Goal: Transaction & Acquisition: Purchase product/service

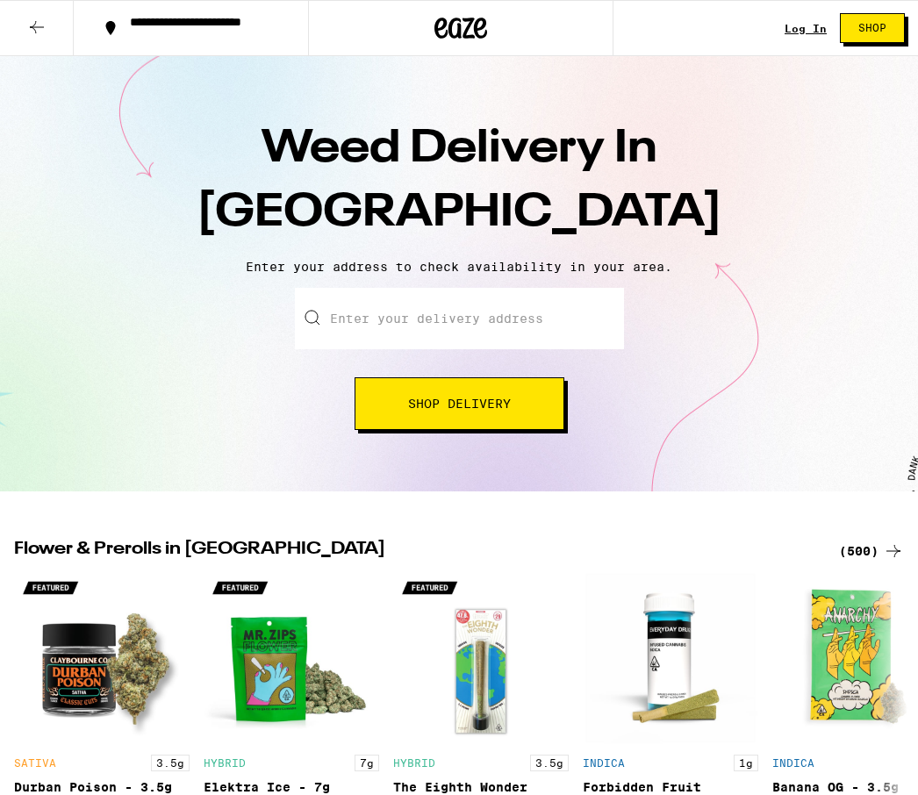
click at [434, 413] on button "Shop Delivery" at bounding box center [460, 403] width 210 height 53
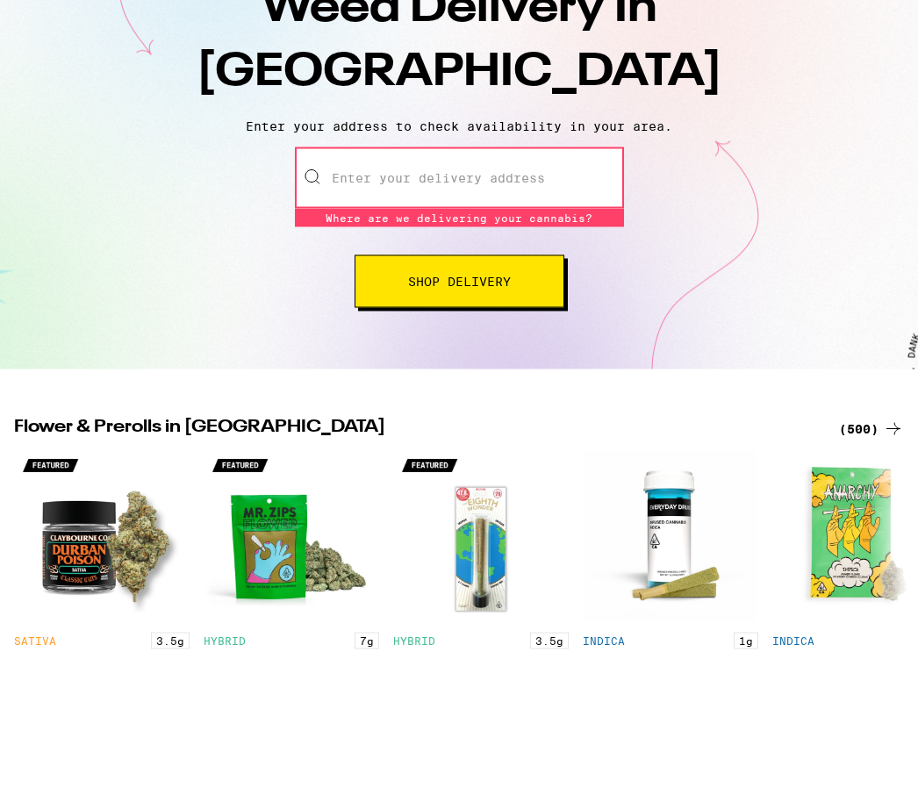
click at [455, 396] on button "Shop Delivery" at bounding box center [460, 422] width 210 height 53
click at [515, 396] on button "Shop Delivery" at bounding box center [460, 422] width 210 height 53
click at [553, 288] on input "Enter your delivery address" at bounding box center [459, 318] width 329 height 61
click at [335, 288] on input "Enter your delivery address" at bounding box center [459, 318] width 329 height 61
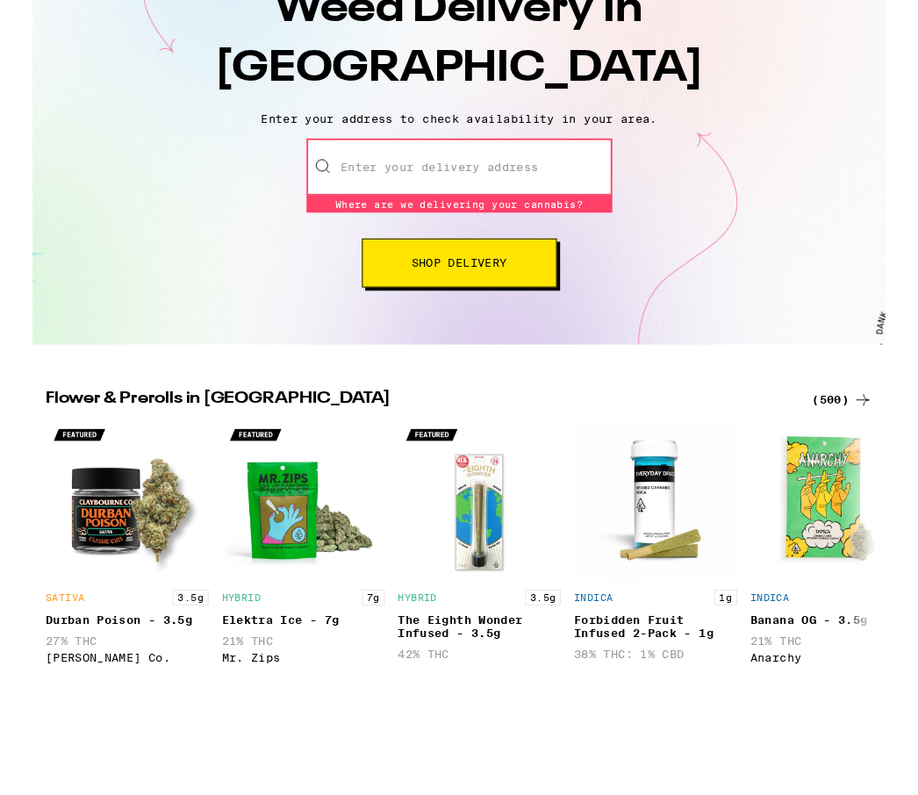
click at [517, 288] on input "Enter your delivery address" at bounding box center [459, 318] width 329 height 61
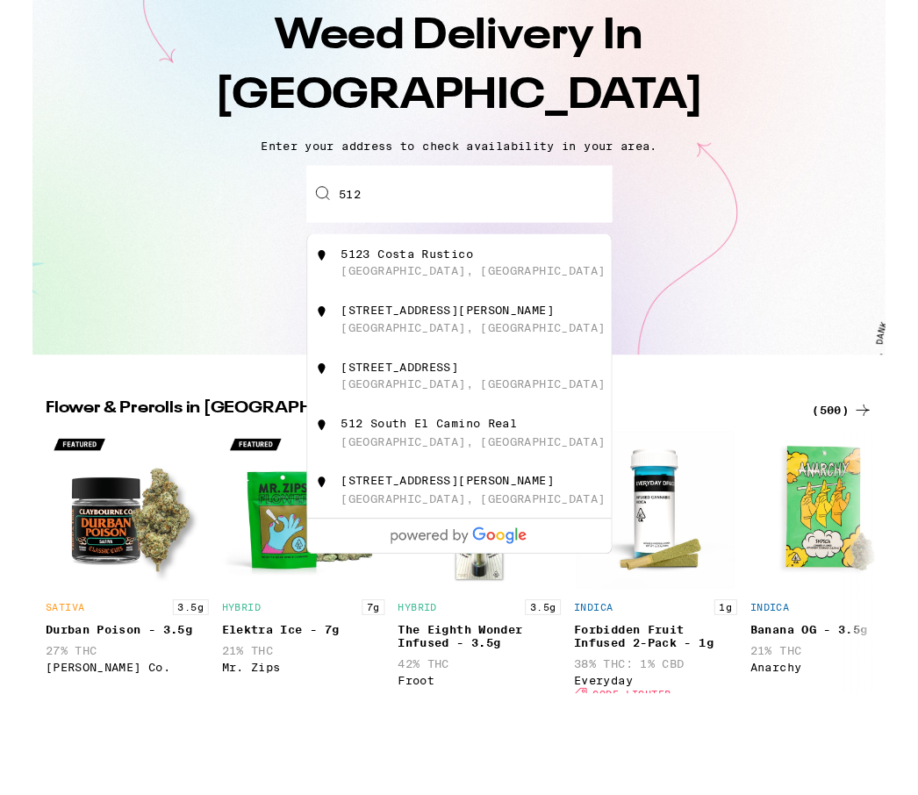
click at [421, 498] on div "[STREET_ADDRESS]" at bounding box center [395, 505] width 126 height 14
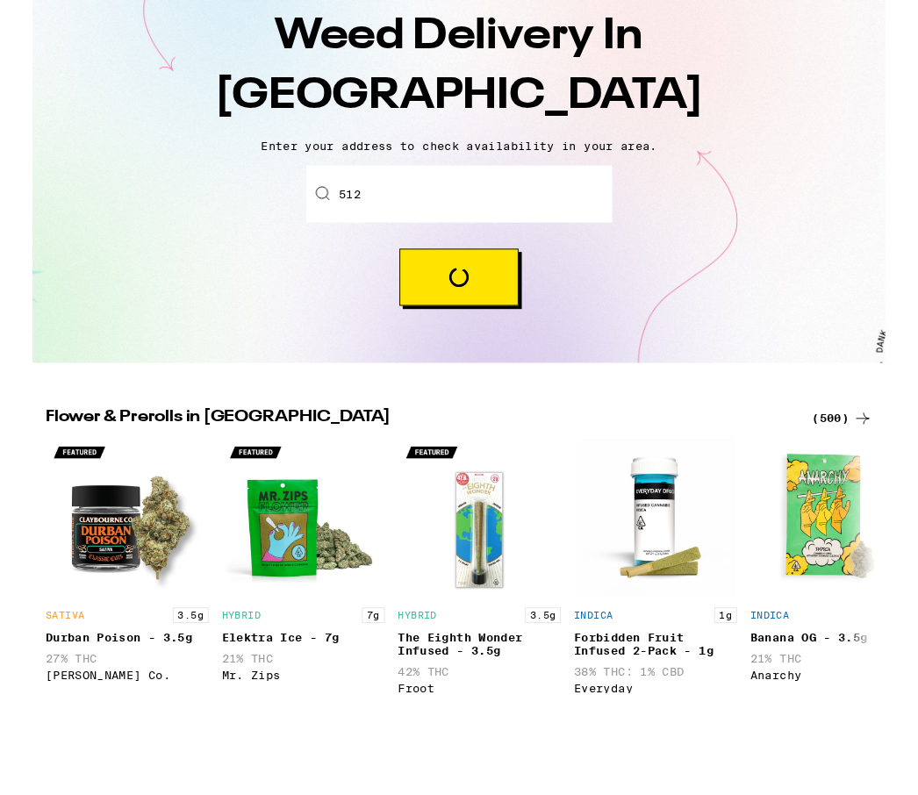
type input "[STREET_ADDRESS]"
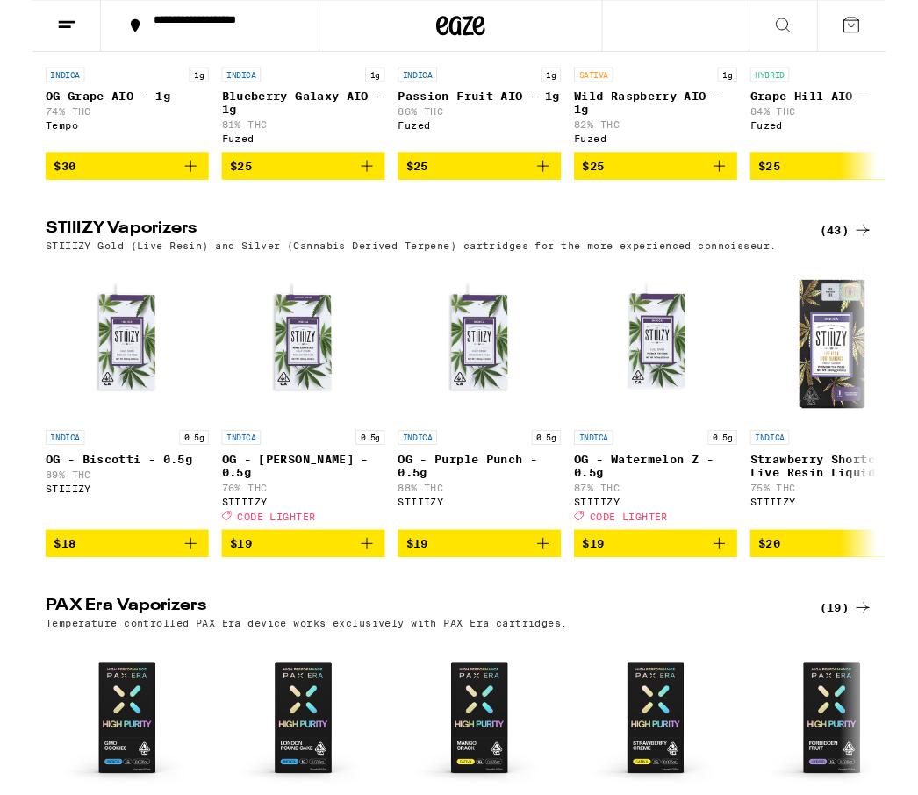
scroll to position [2379, 0]
click at [452, 530] on p "88% THC" at bounding box center [481, 524] width 176 height 11
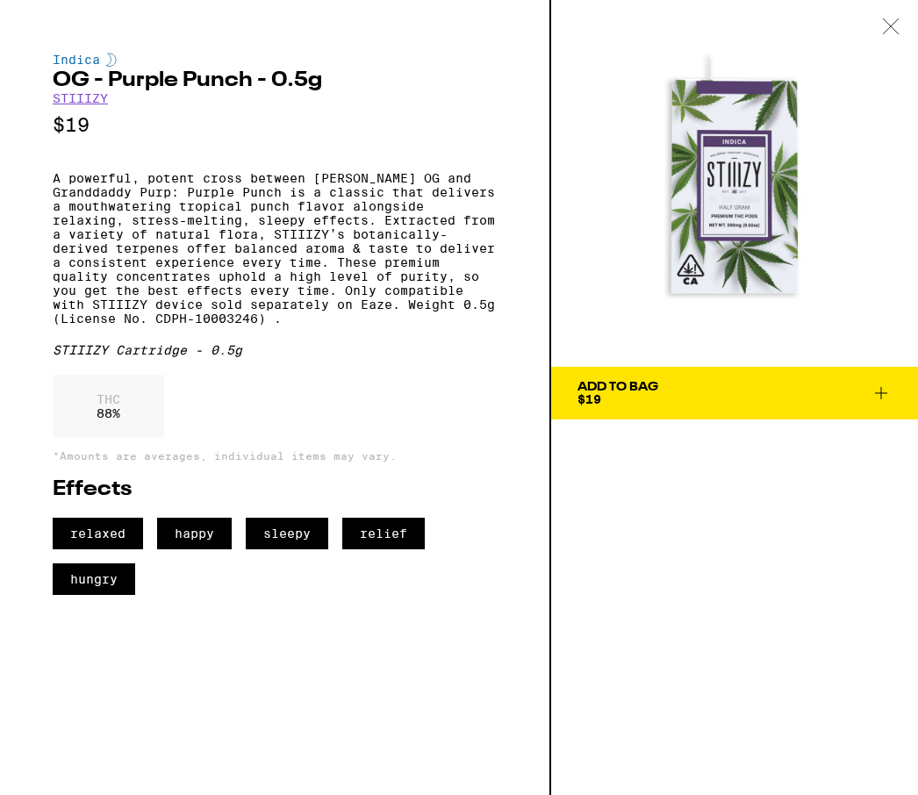
scroll to position [2023, 0]
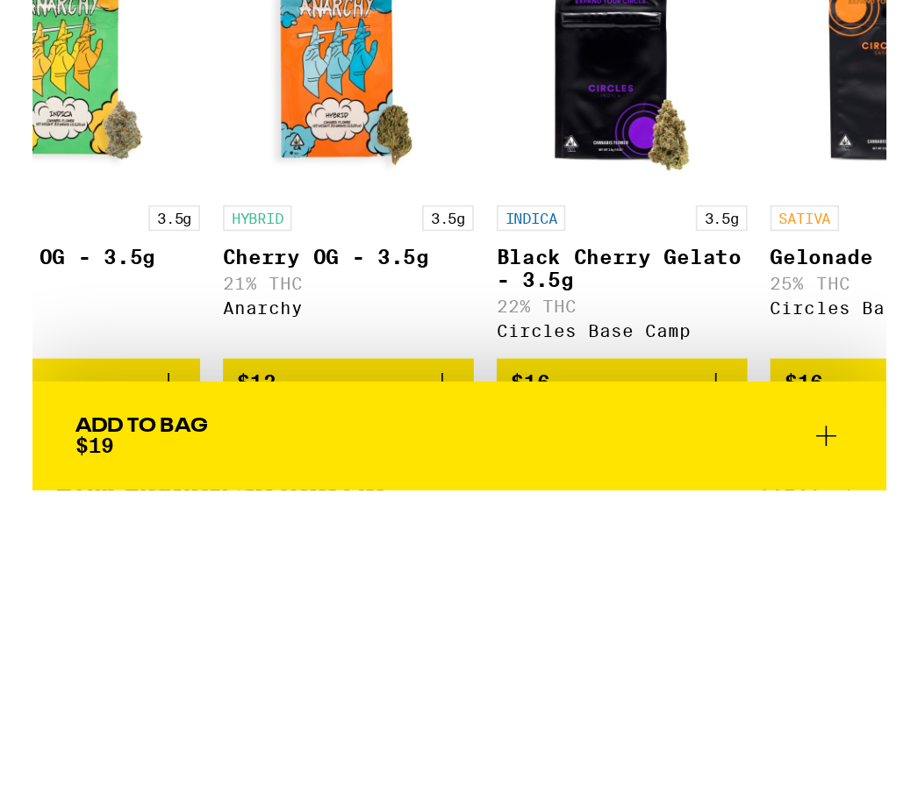
scroll to position [0, 232]
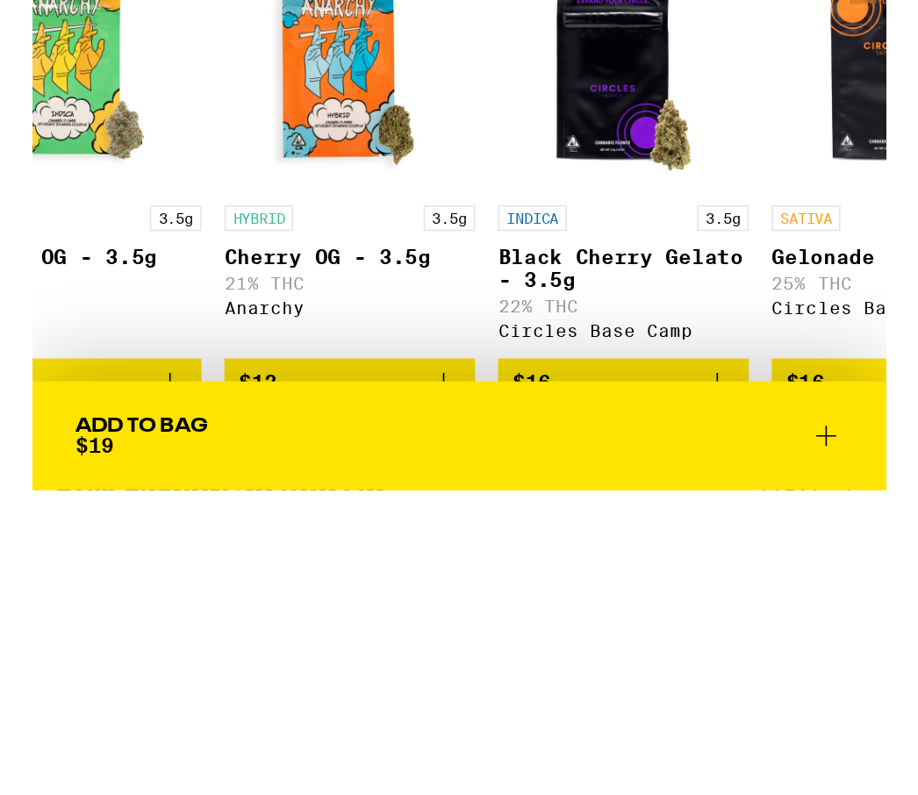
click at [318, 414] on span "$16" at bounding box center [306, 421] width 24 height 14
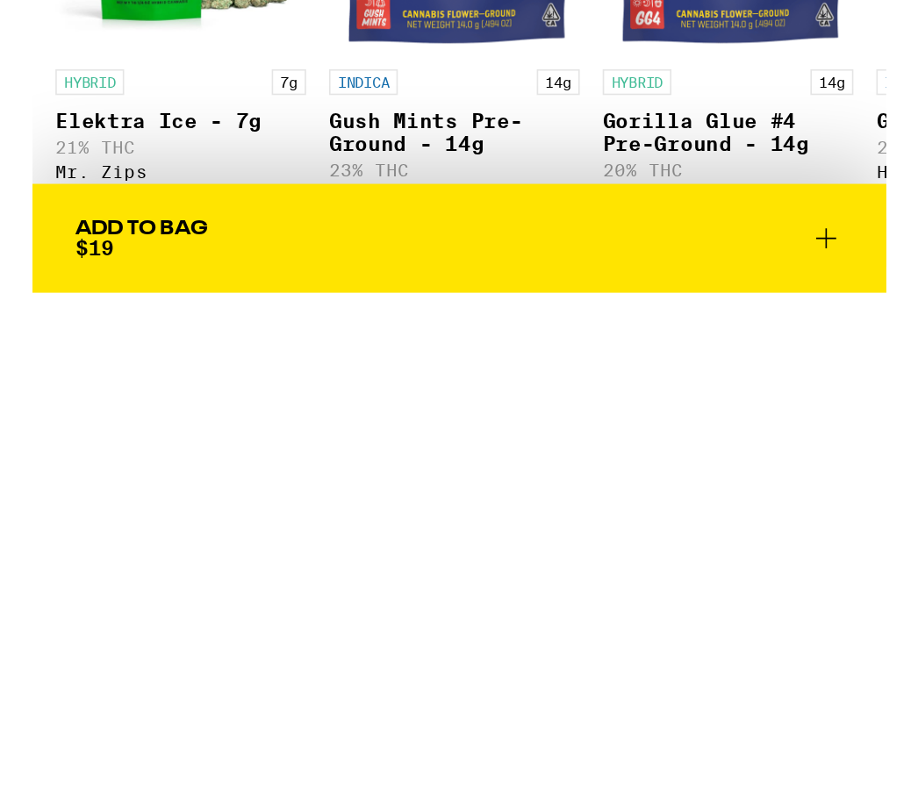
scroll to position [1210, 0]
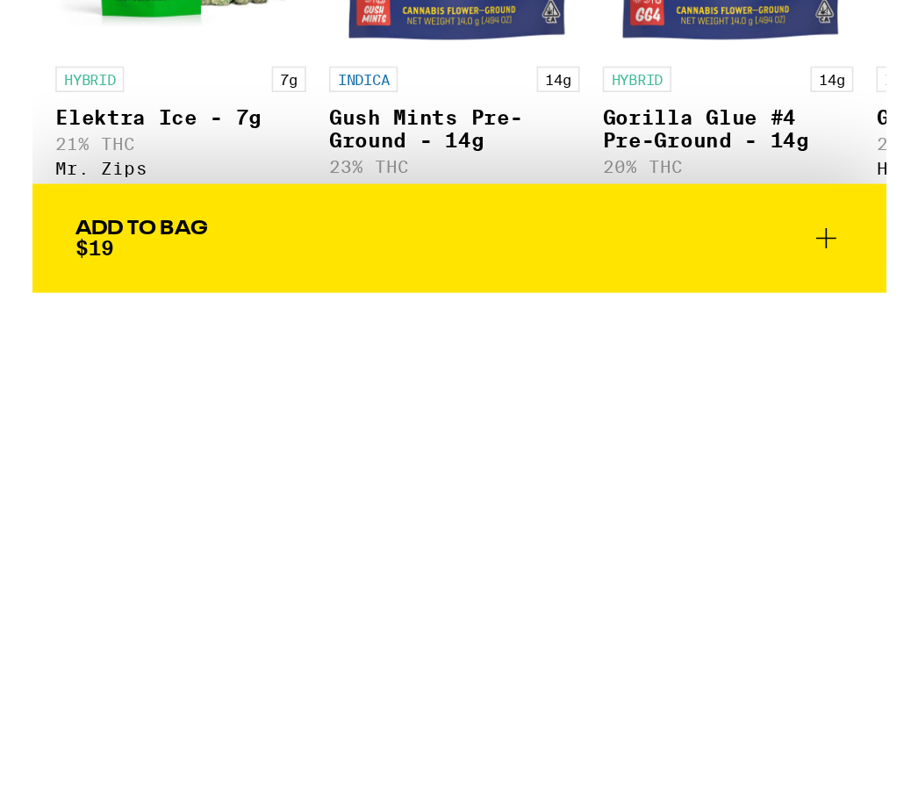
click at [152, 444] on span "$32" at bounding box center [91, 454] width 136 height 21
click at [157, 450] on icon "Increment" at bounding box center [152, 455] width 10 height 10
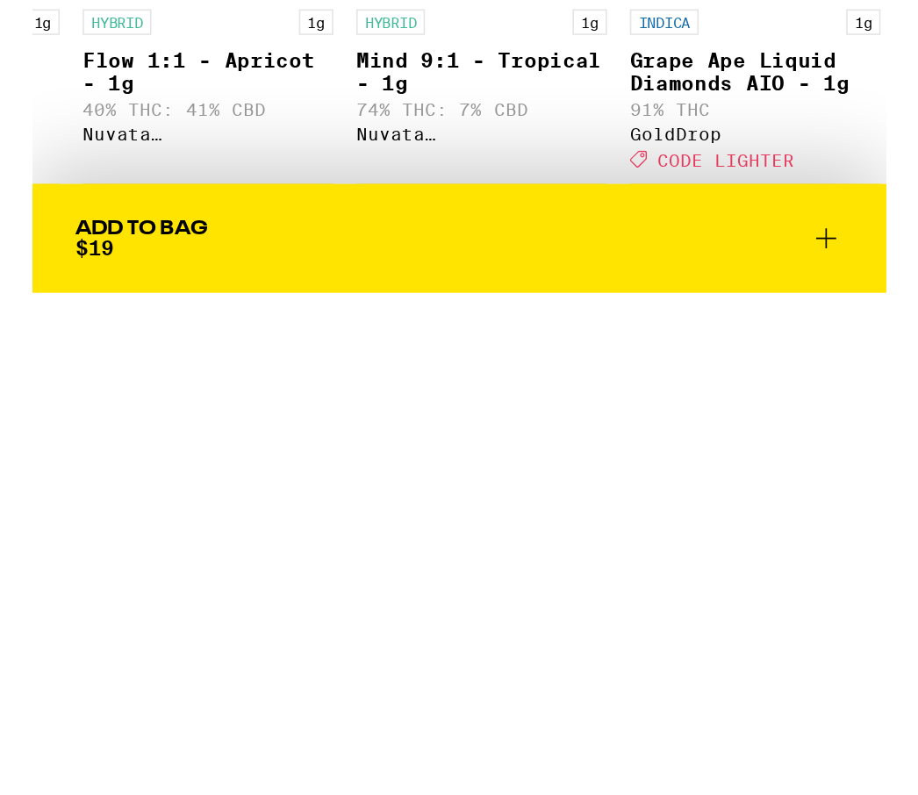
scroll to position [0, 1660]
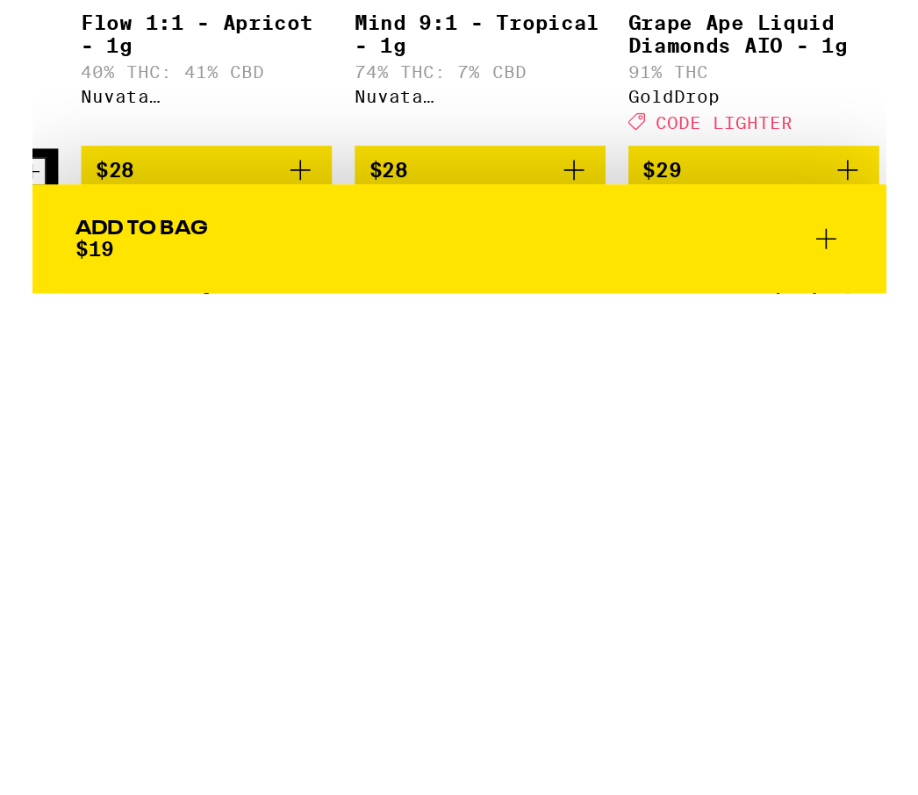
scroll to position [1967, 0]
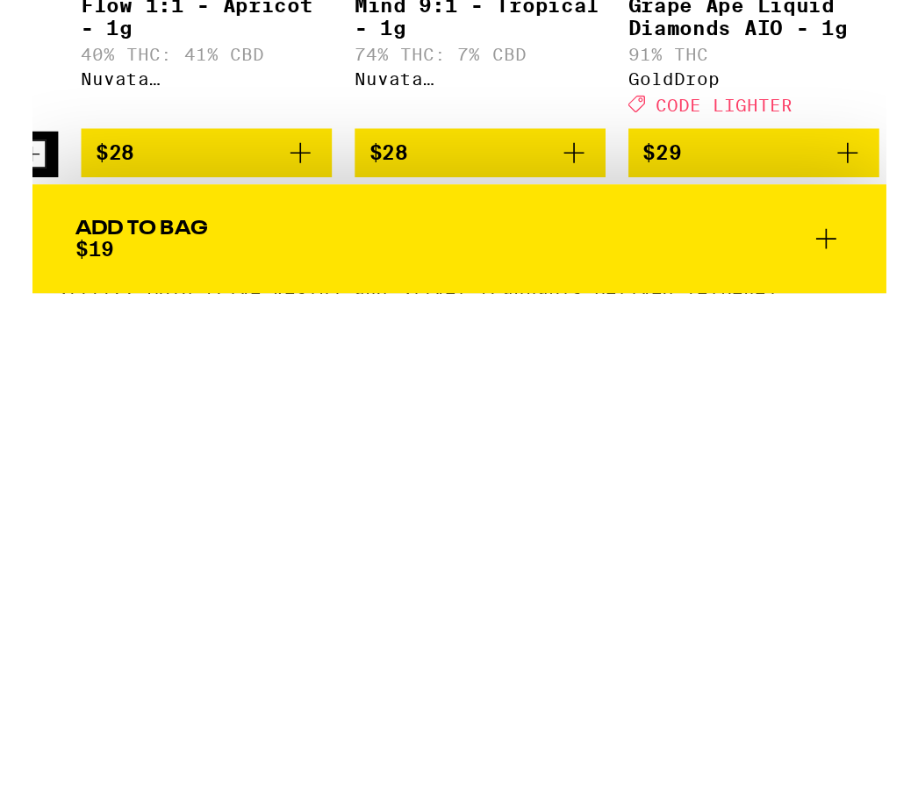
click at [8, 391] on icon "Increment" at bounding box center [0, 401] width 16 height 21
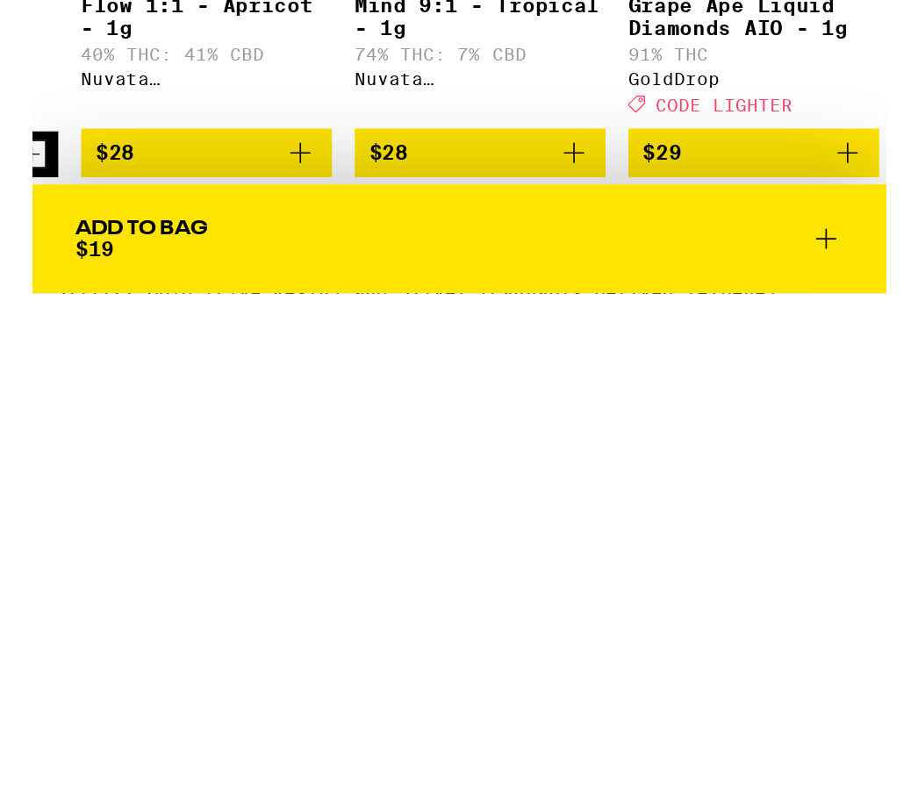
click at [5, 398] on icon "Increment" at bounding box center [1, 403] width 10 height 10
click at [8, 391] on icon "Increment" at bounding box center [0, 401] width 16 height 21
click at [9, 393] on button "Increment" at bounding box center [0, 402] width 18 height 18
click at [8, 391] on icon "Increment" at bounding box center [0, 401] width 16 height 21
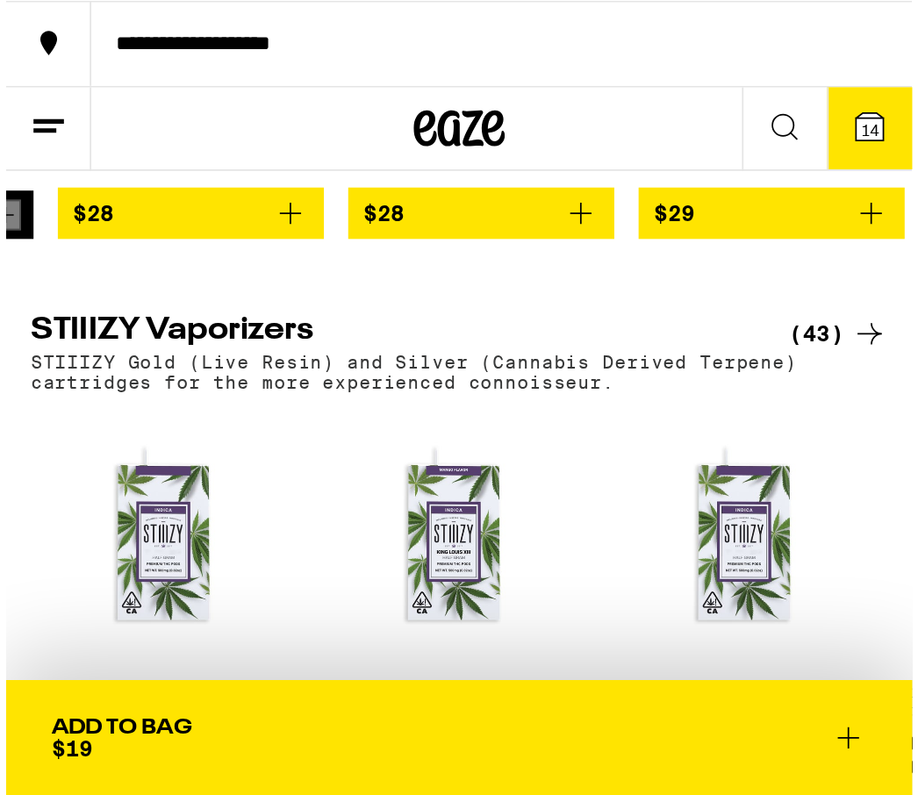
scroll to position [2222, 0]
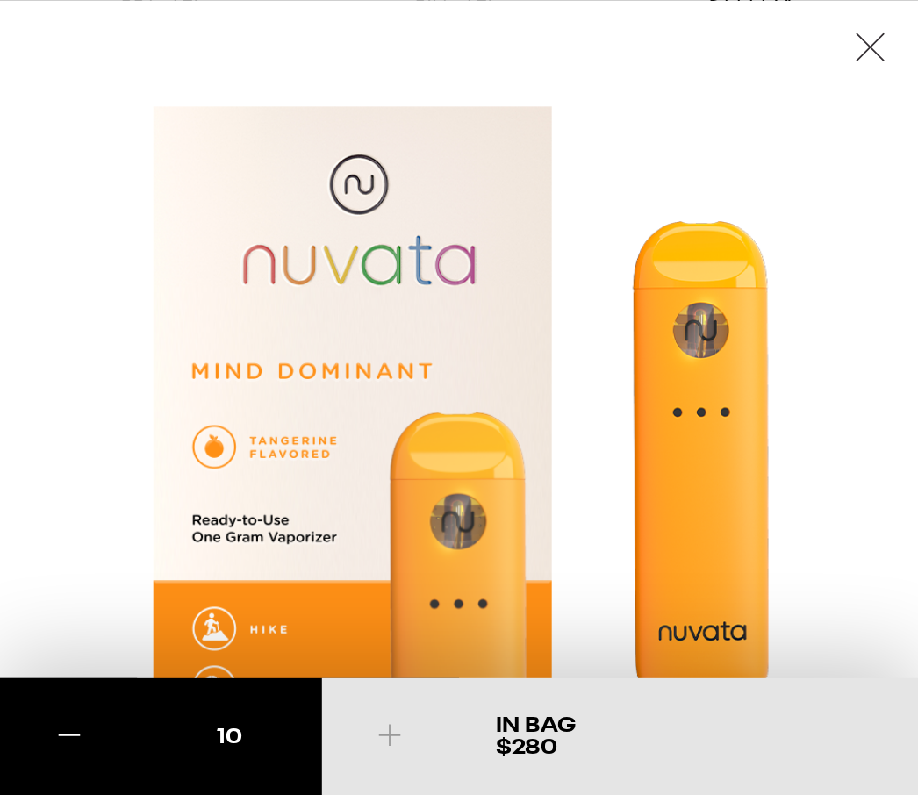
scroll to position [435, 0]
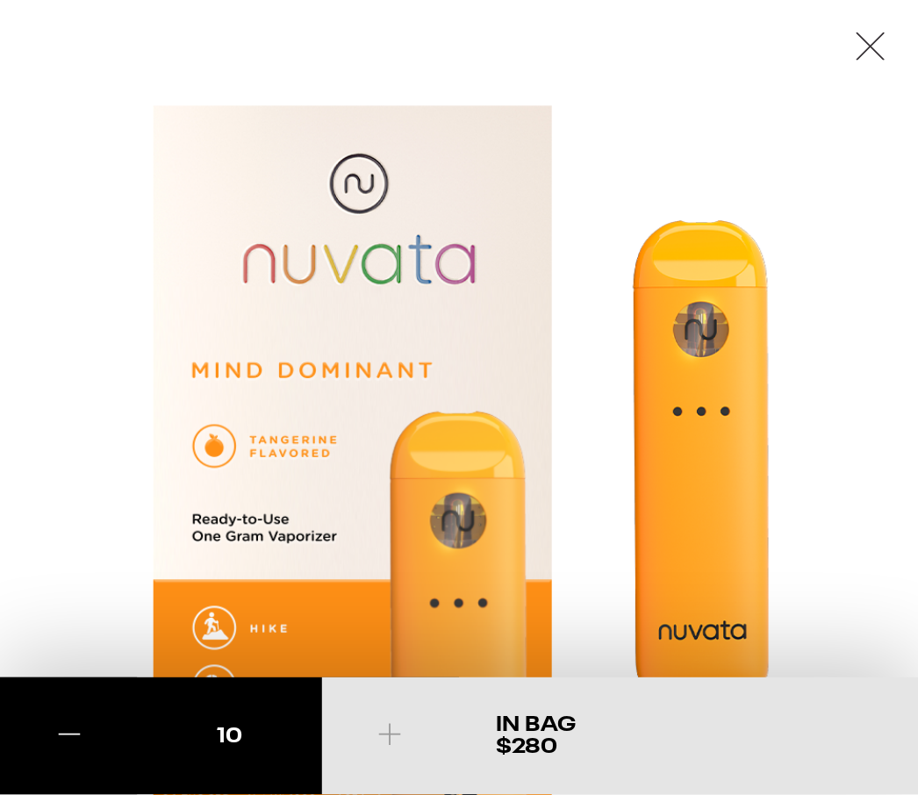
click at [112, 558] on h2 "Mind 9:1 - Tangerine - 1g" at bounding box center [261, 566] width 505 height 16
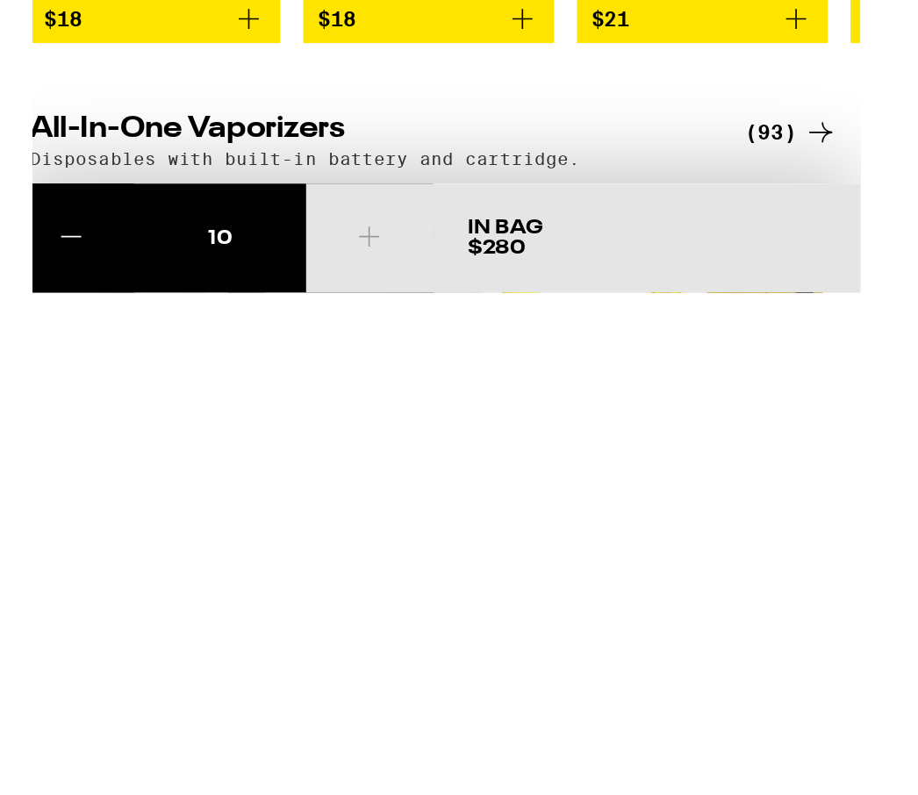
scroll to position [1666, 0]
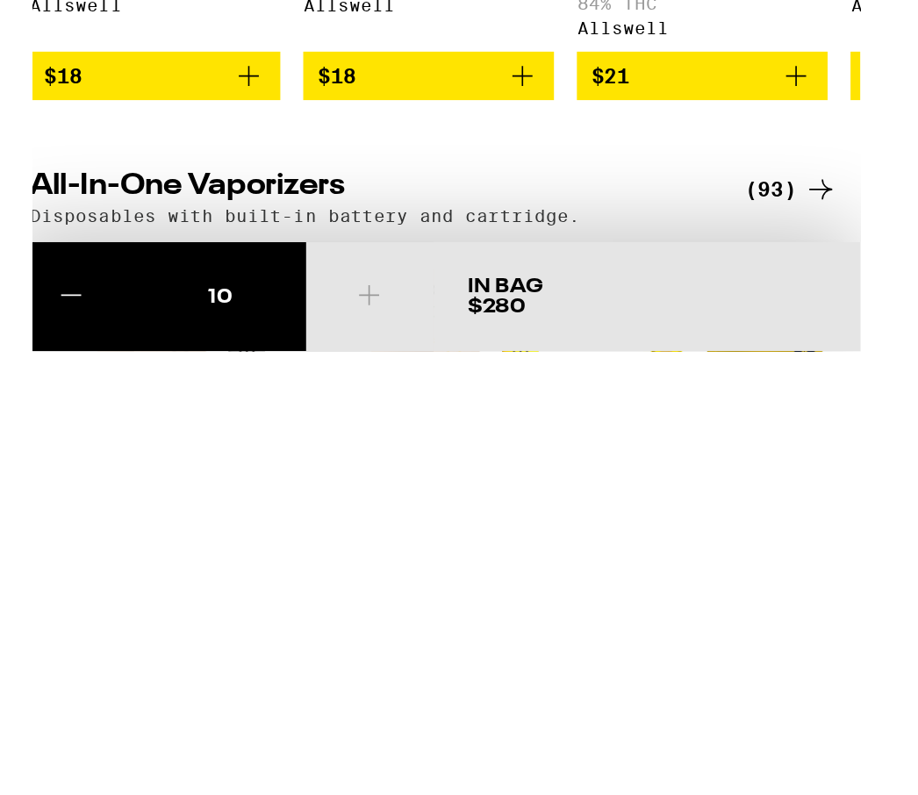
click at [326, 308] on icon "Add to bag" at bounding box center [315, 318] width 21 height 21
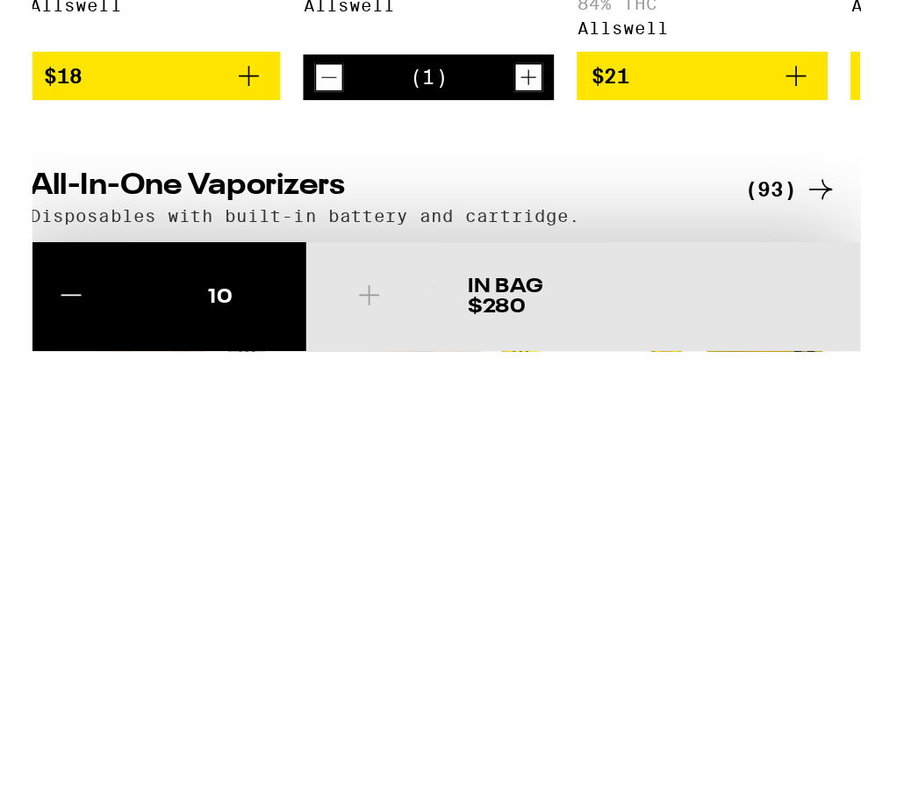
click at [327, 309] on icon "Increment" at bounding box center [320, 319] width 16 height 21
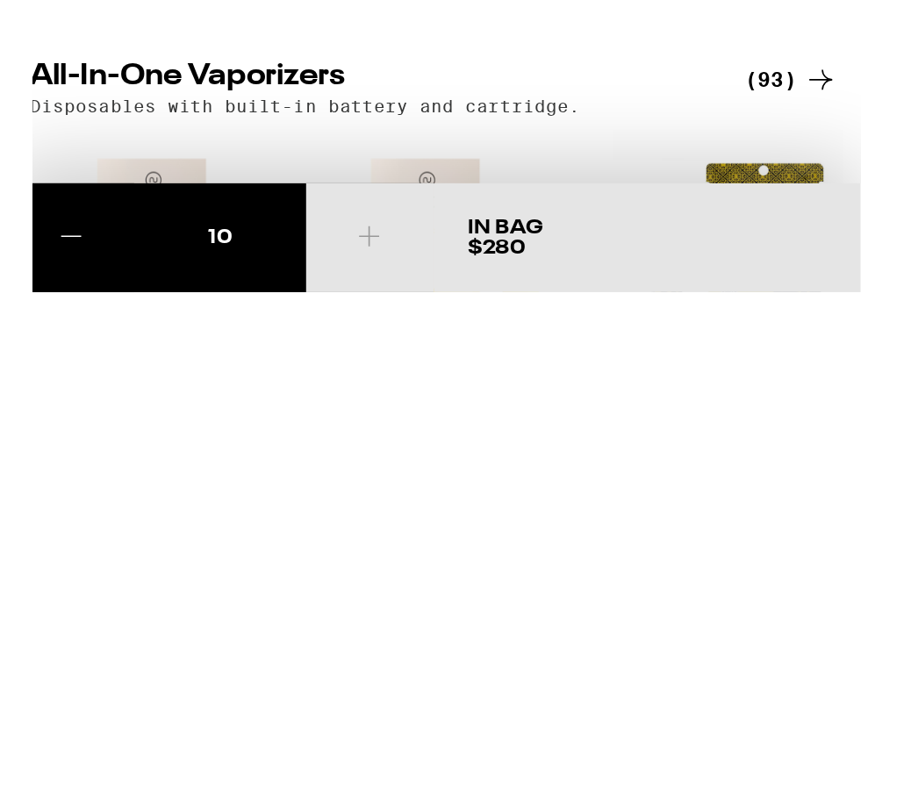
scroll to position [1697, 0]
click at [196, 277] on icon "Decrement" at bounding box center [198, 287] width 16 height 21
click at [203, 277] on icon "Decrement" at bounding box center [198, 287] width 16 height 21
click at [202, 277] on icon "Decrement" at bounding box center [198, 287] width 16 height 21
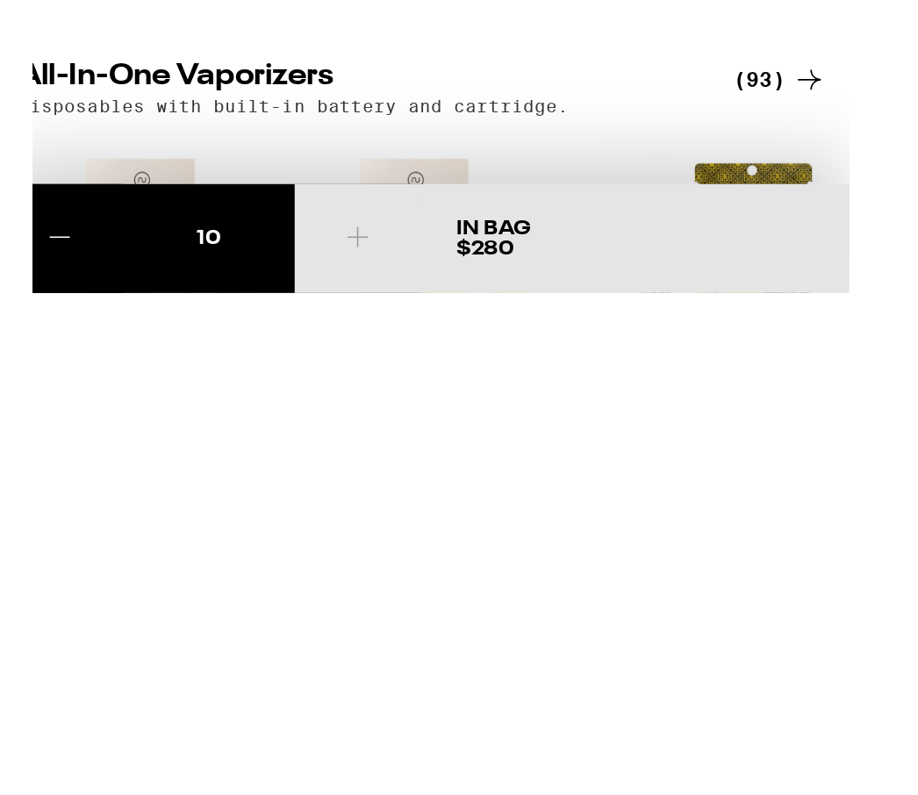
click at [326, 276] on icon "Add to bag" at bounding box center [315, 286] width 21 height 21
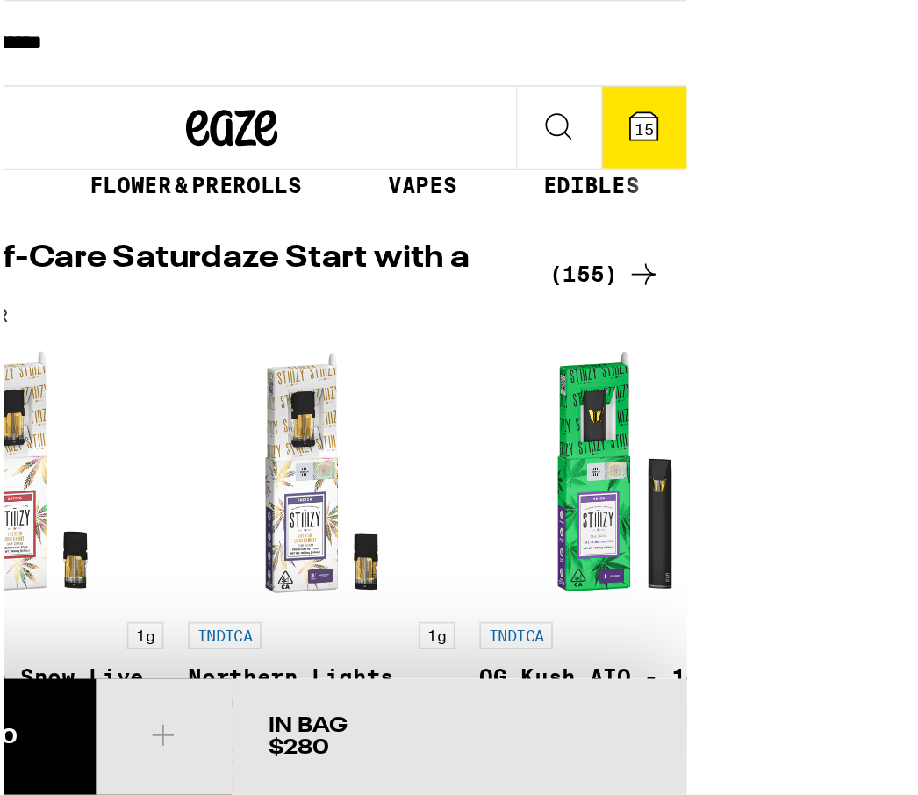
scroll to position [0, 0]
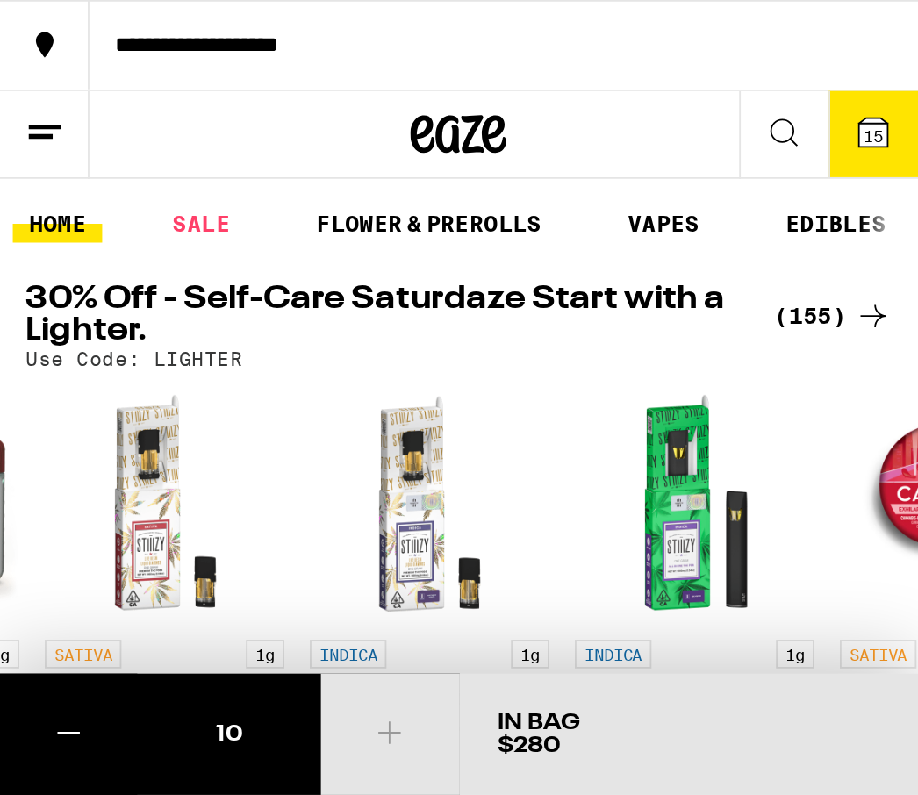
click at [23, 112] on link "HOME" at bounding box center [31, 122] width 49 height 21
click at [25, 112] on link "HOME" at bounding box center [31, 122] width 49 height 21
click at [21, 112] on link "HOME" at bounding box center [31, 122] width 49 height 21
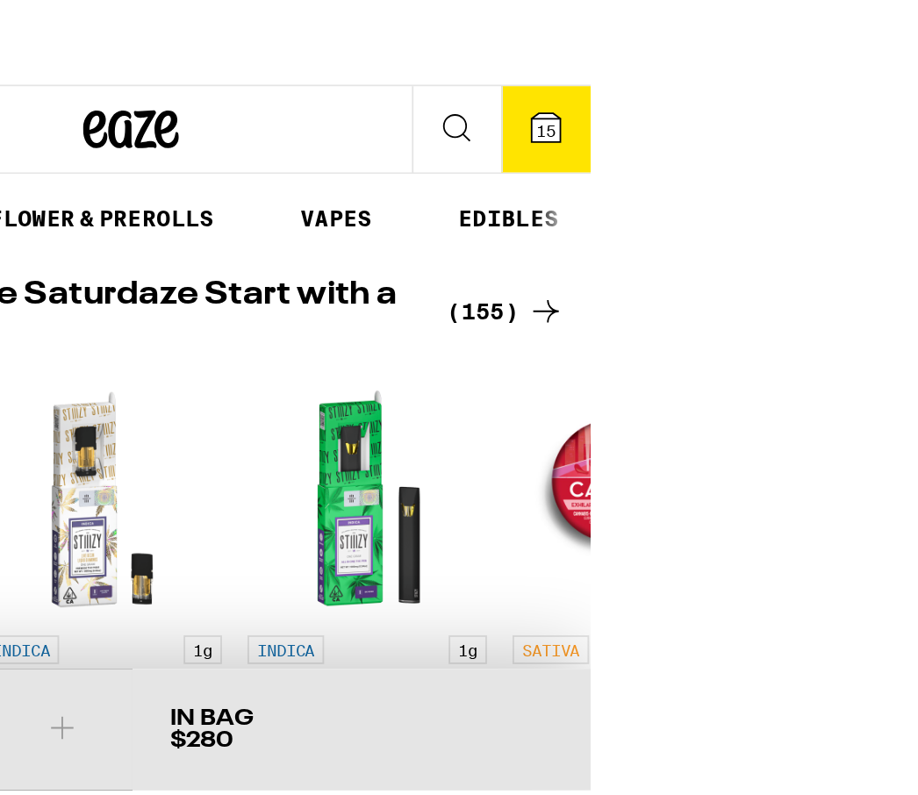
click at [0, 0] on h1 "Highly calculated cannabis delivery" at bounding box center [0, 0] width 0 height 0
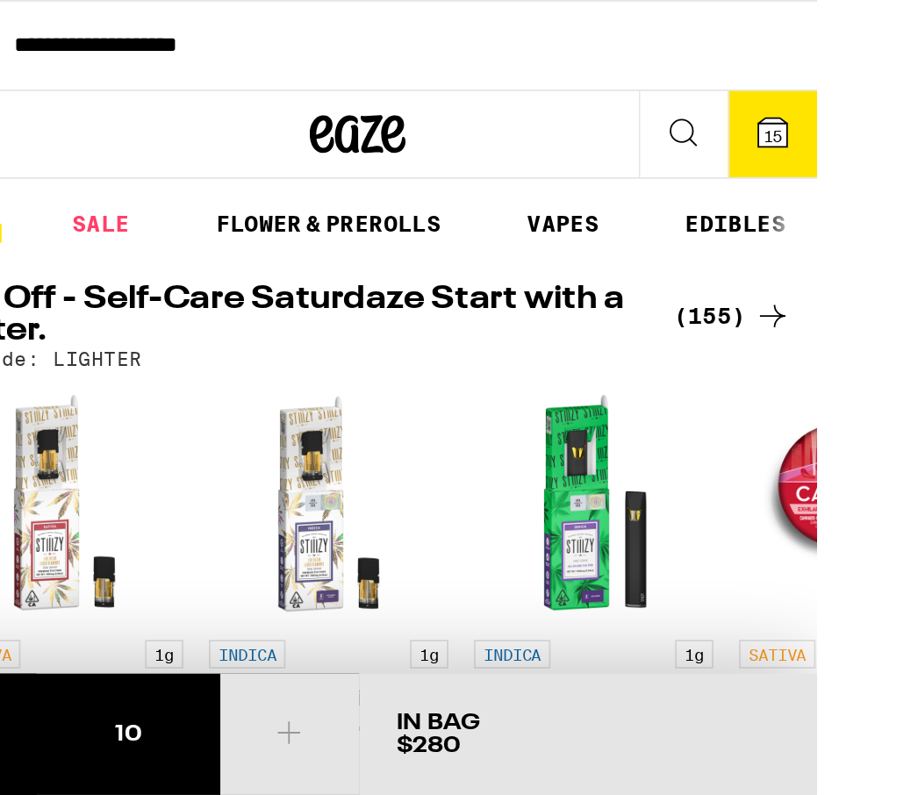
click at [0, 0] on div "**********" at bounding box center [0, 0] width 0 height 0
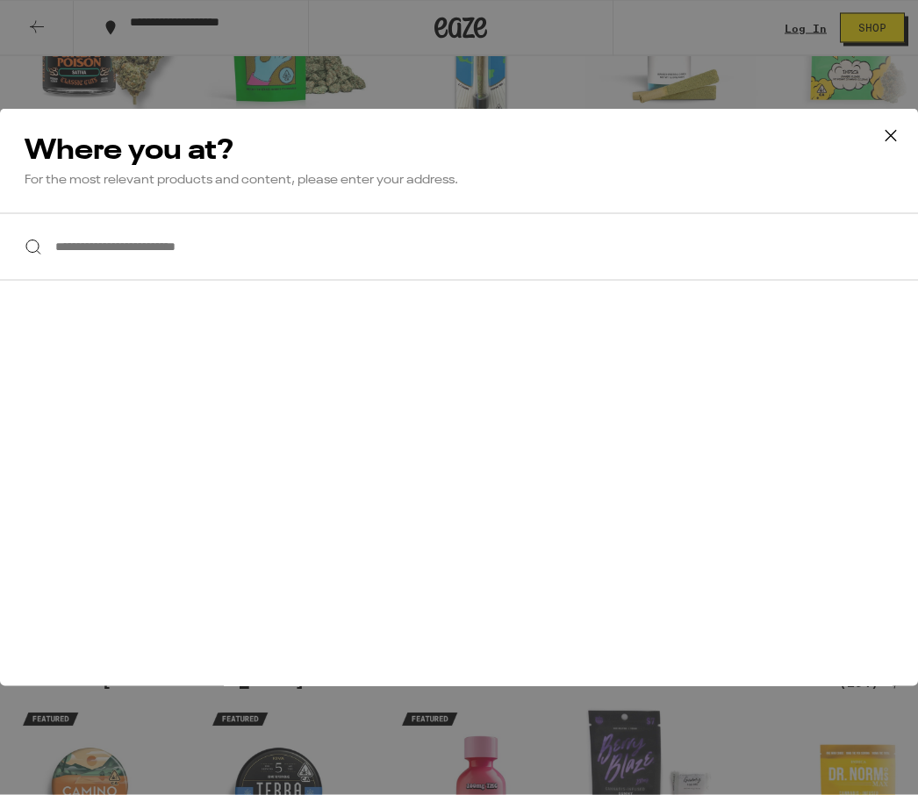
scroll to position [613, 0]
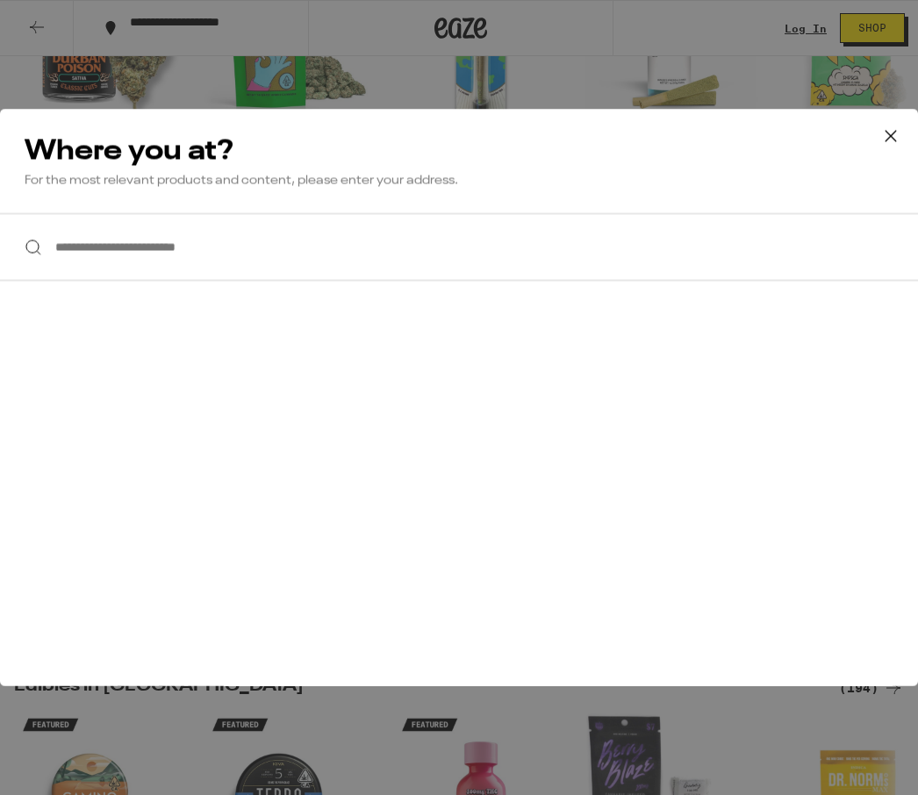
click at [58, 226] on input "**********" at bounding box center [459, 247] width 918 height 68
type input "*"
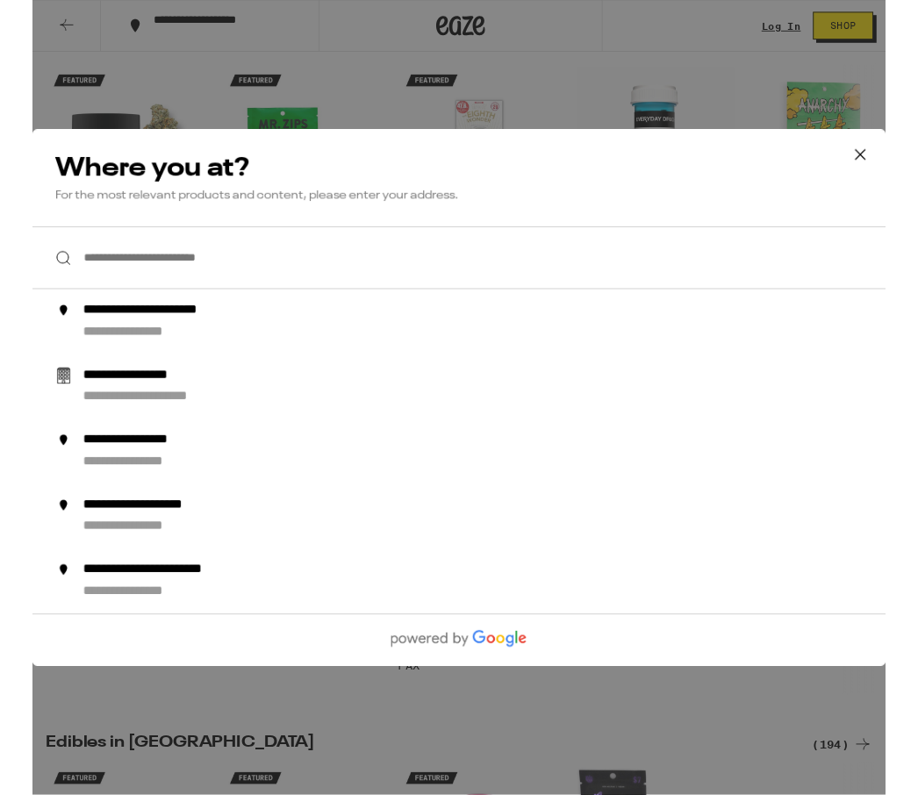
scroll to position [503, 0]
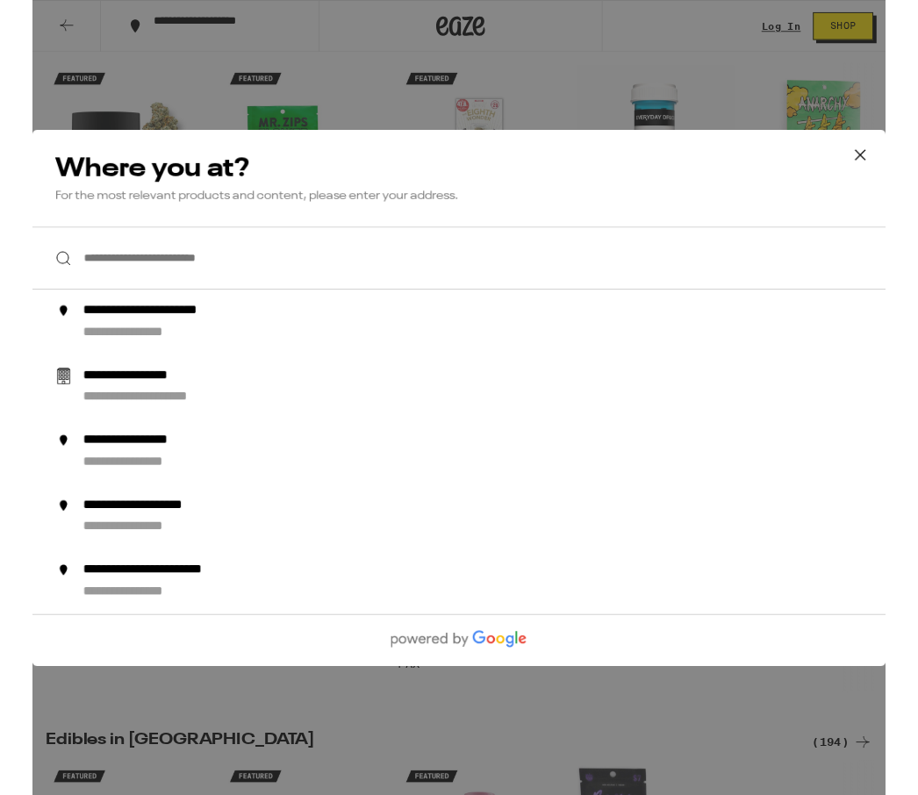
click at [88, 293] on input "**********" at bounding box center [459, 278] width 918 height 68
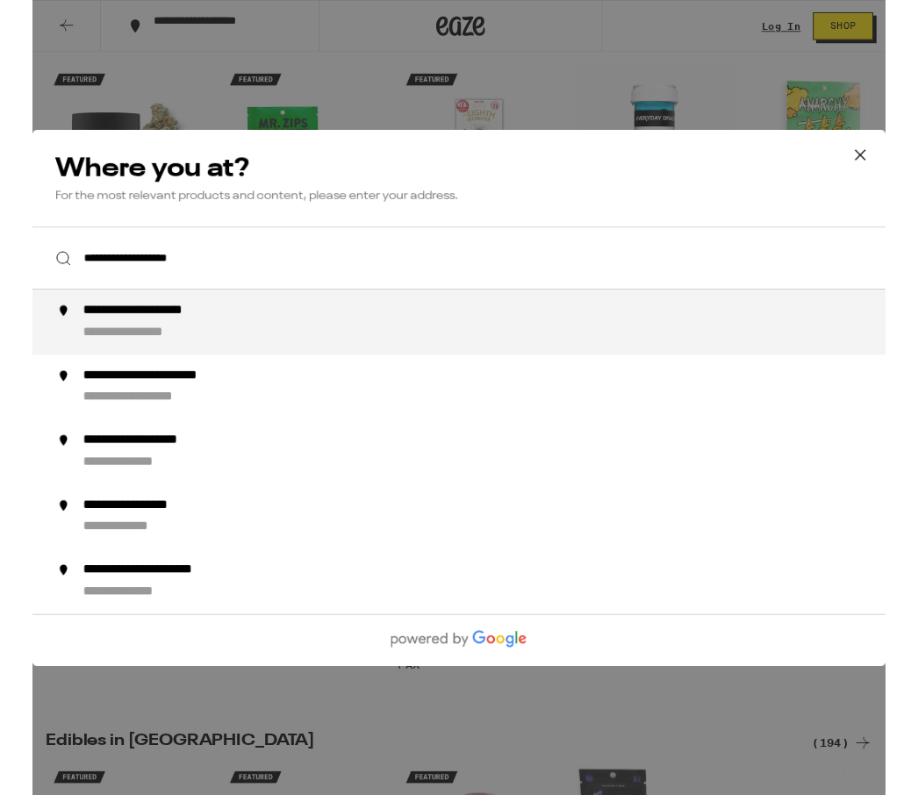
click at [104, 348] on div "**********" at bounding box center [493, 347] width 879 height 42
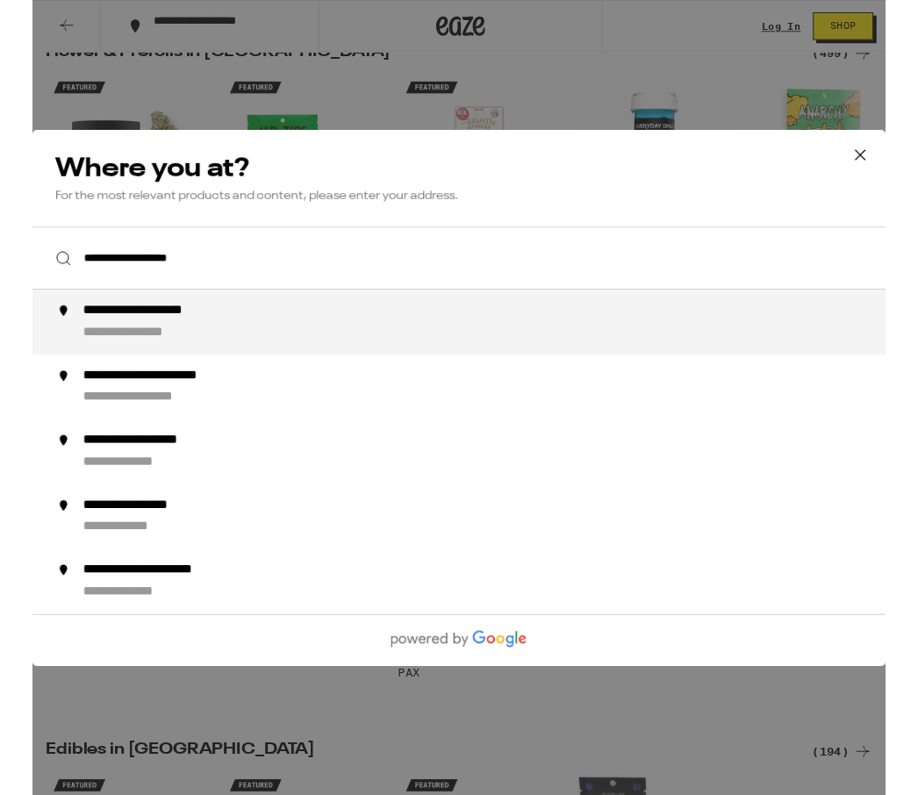
type input "**********"
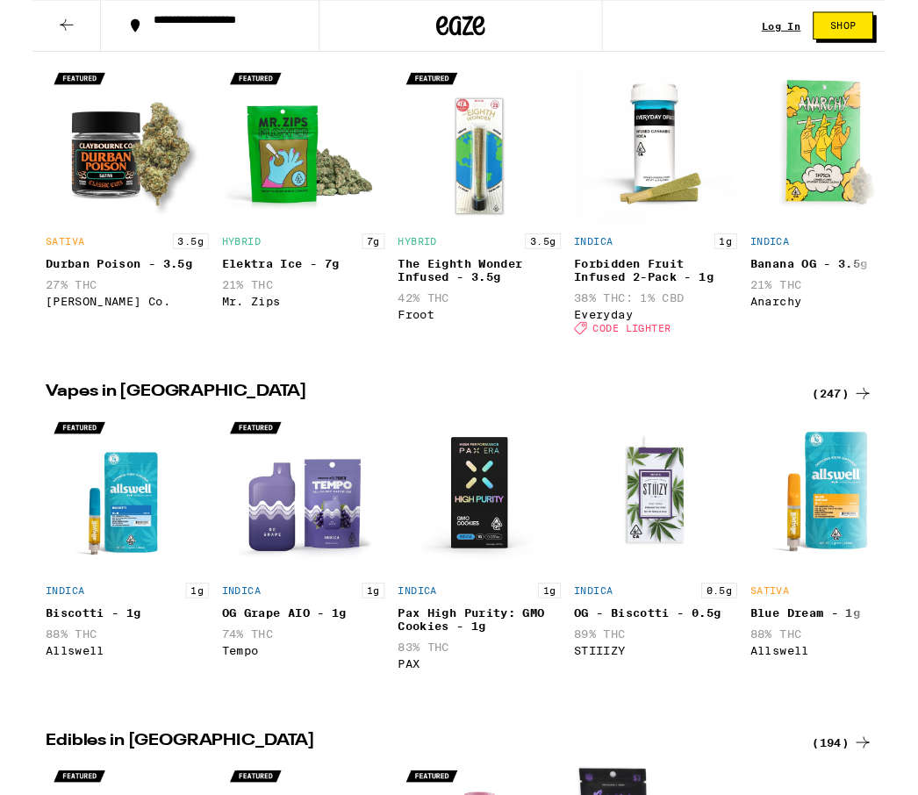
scroll to position [504, 0]
click at [883, 31] on span "Shop" at bounding box center [872, 28] width 28 height 11
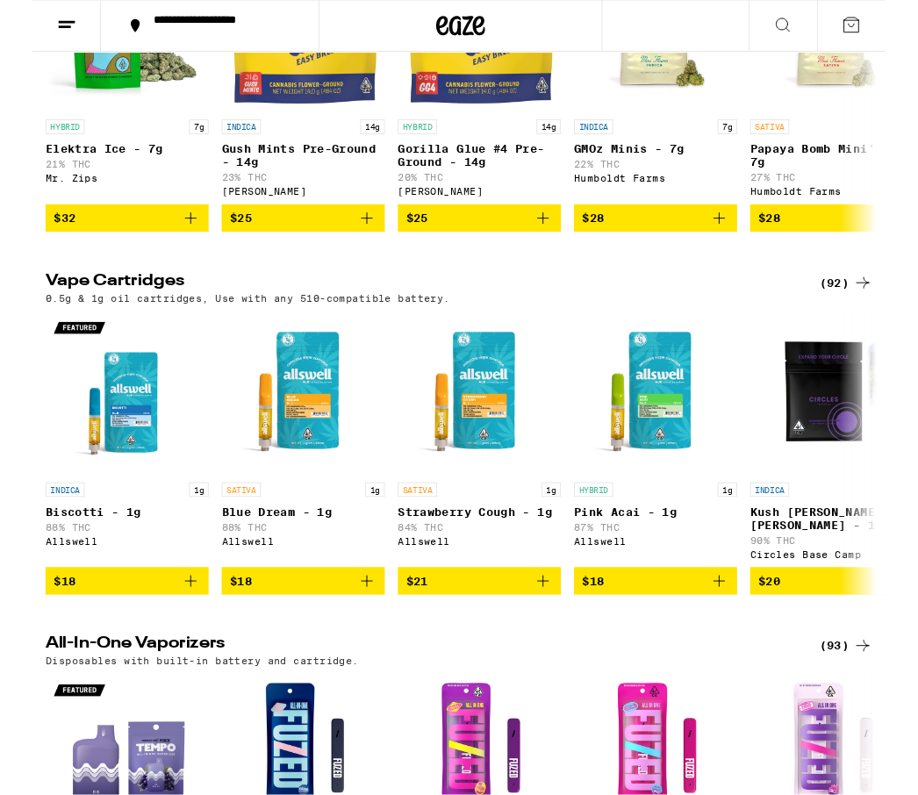
scroll to position [1544, 0]
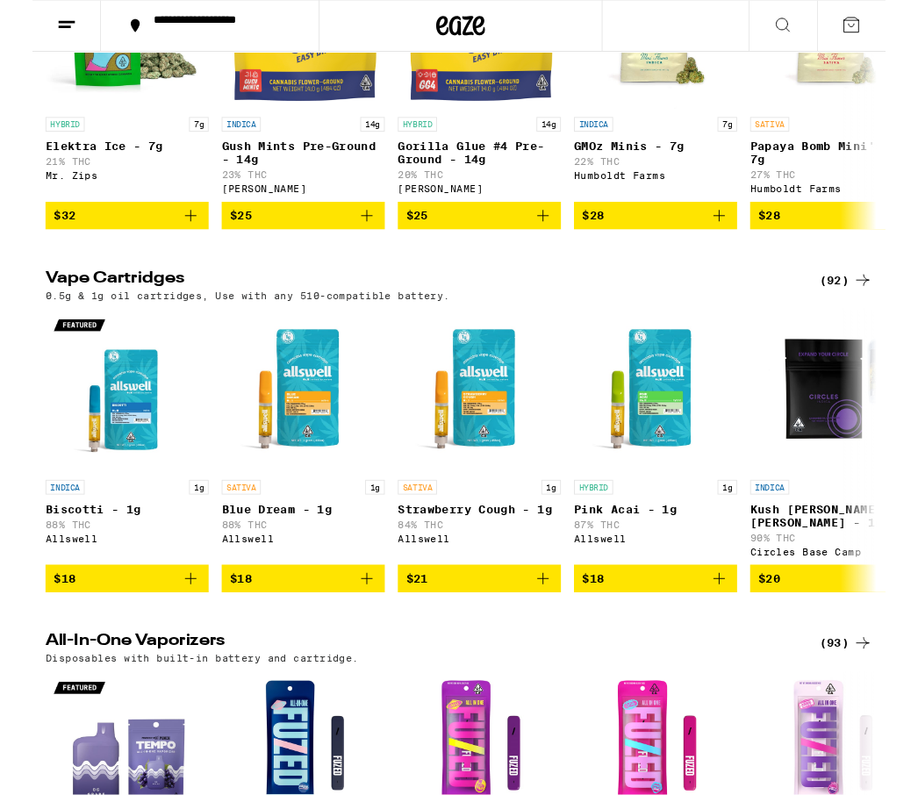
click at [548, 634] on icon "Add to bag" at bounding box center [549, 623] width 21 height 21
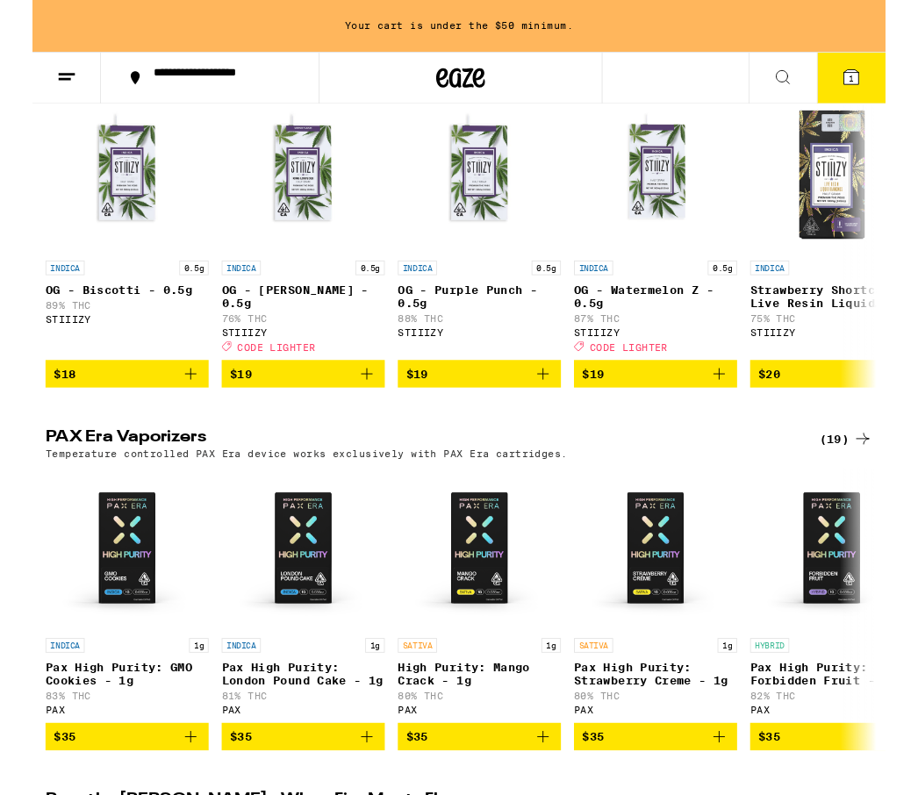
scroll to position [2619, 0]
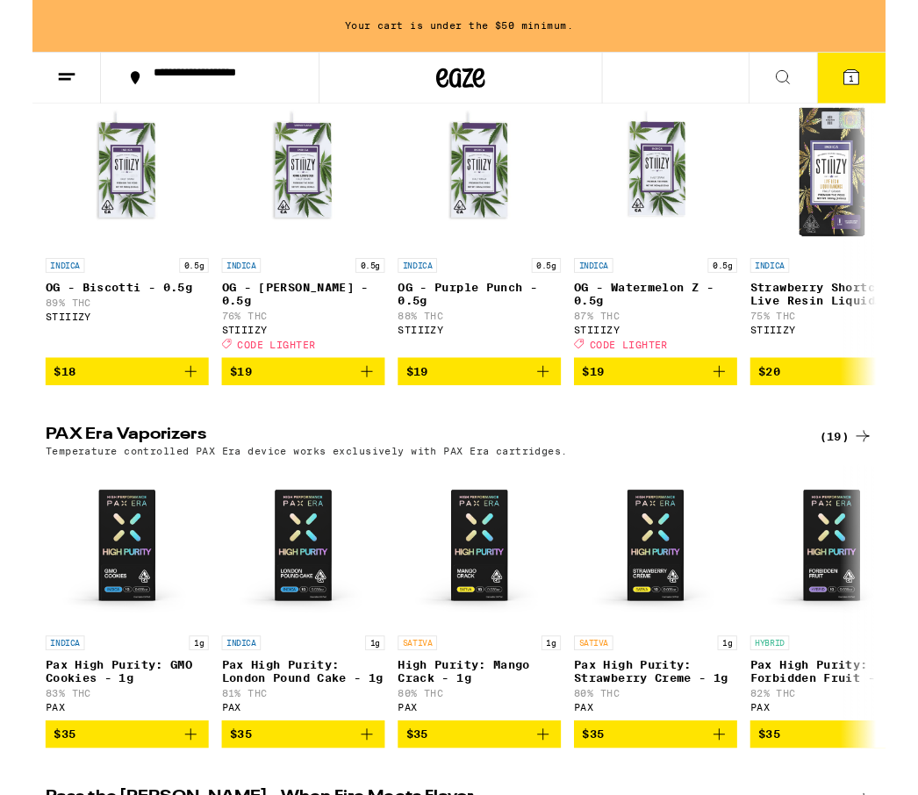
click at [549, 406] on icon "Add to bag" at bounding box center [549, 400] width 12 height 12
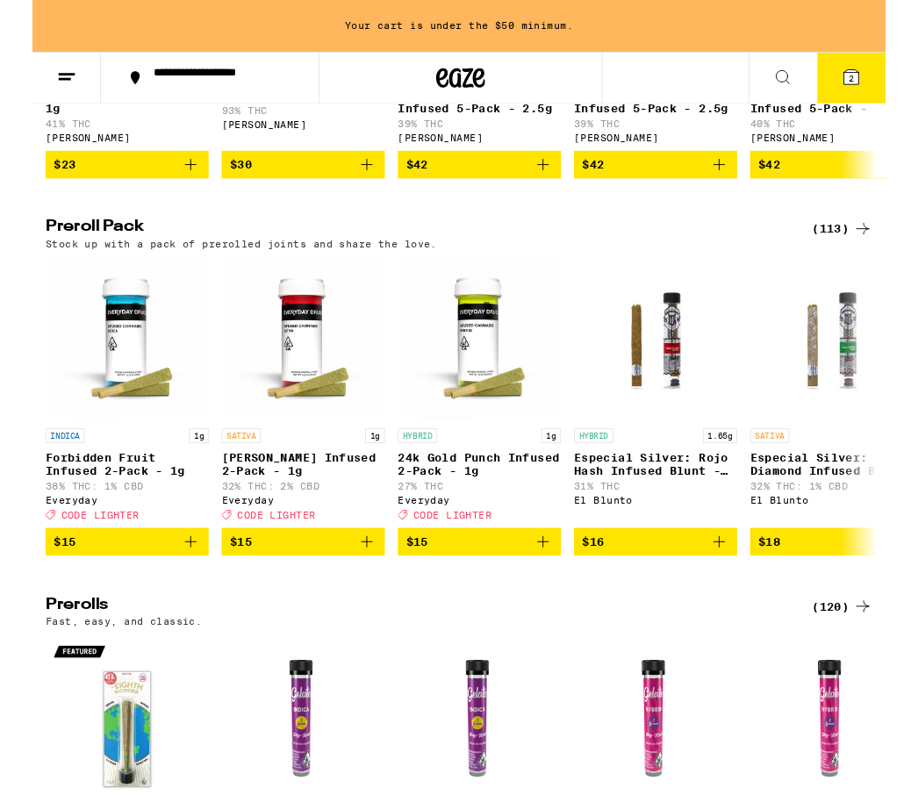
scroll to position [3623, 0]
click at [541, 594] on icon "Add to bag" at bounding box center [549, 583] width 21 height 21
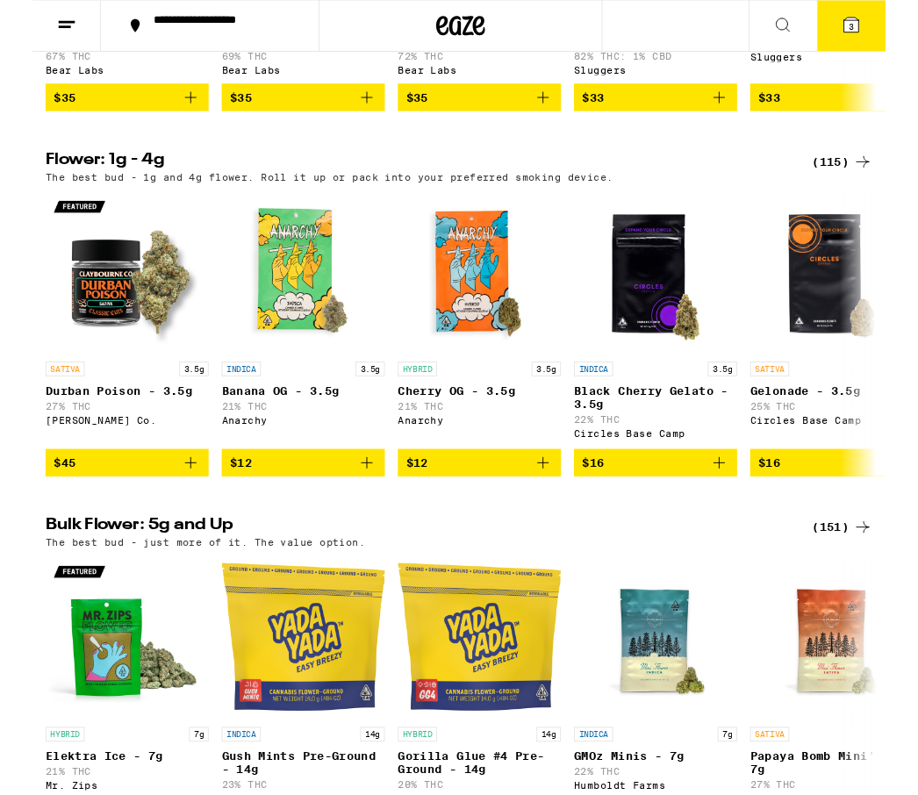
scroll to position [923, 0]
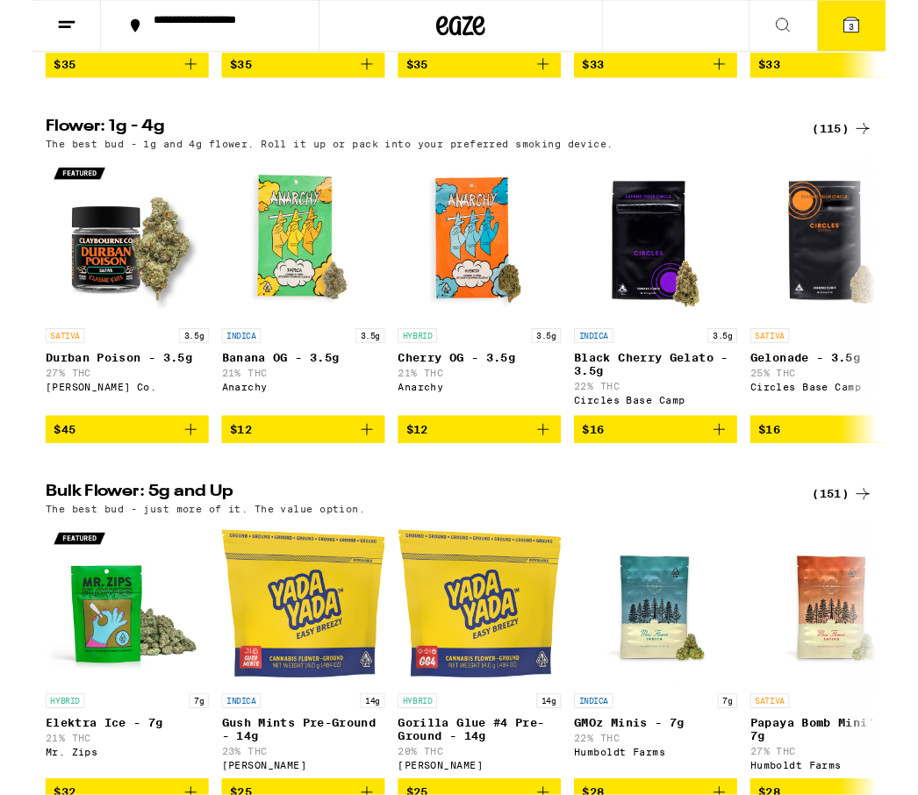
click at [736, 473] on icon "Add to bag" at bounding box center [738, 462] width 21 height 21
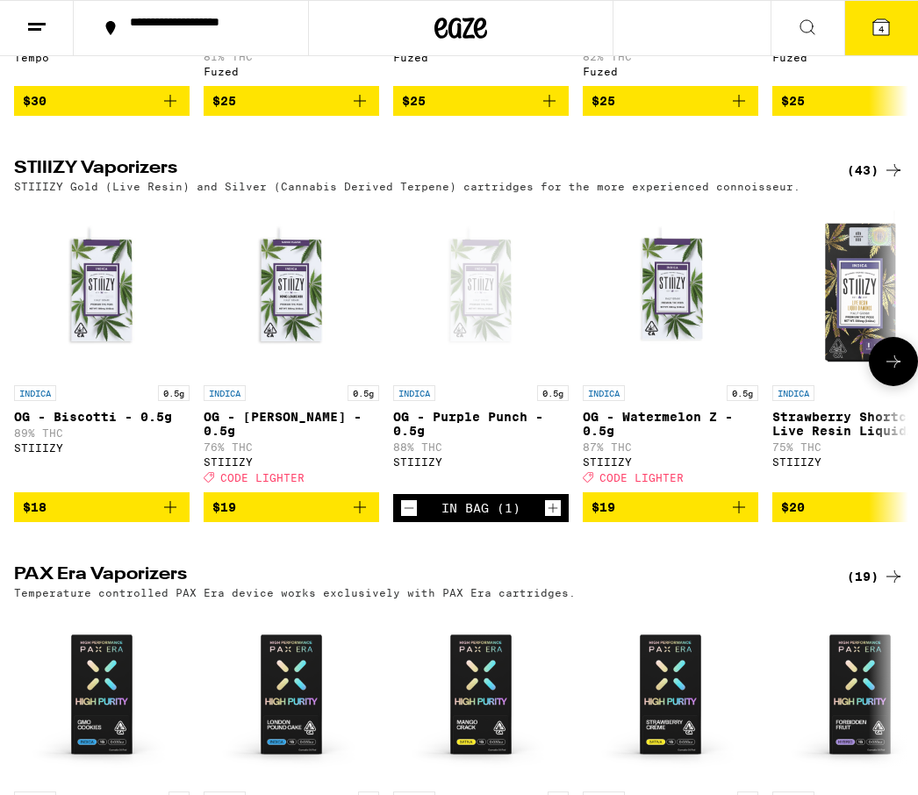
scroll to position [2454, 0]
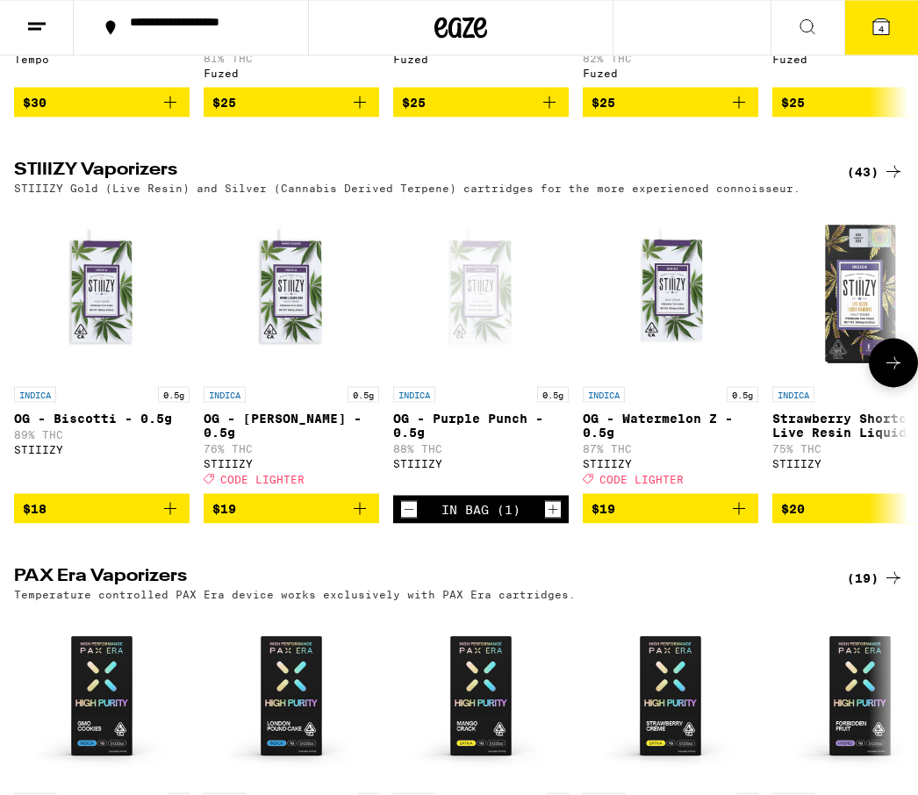
click at [885, 32] on icon at bounding box center [881, 27] width 16 height 16
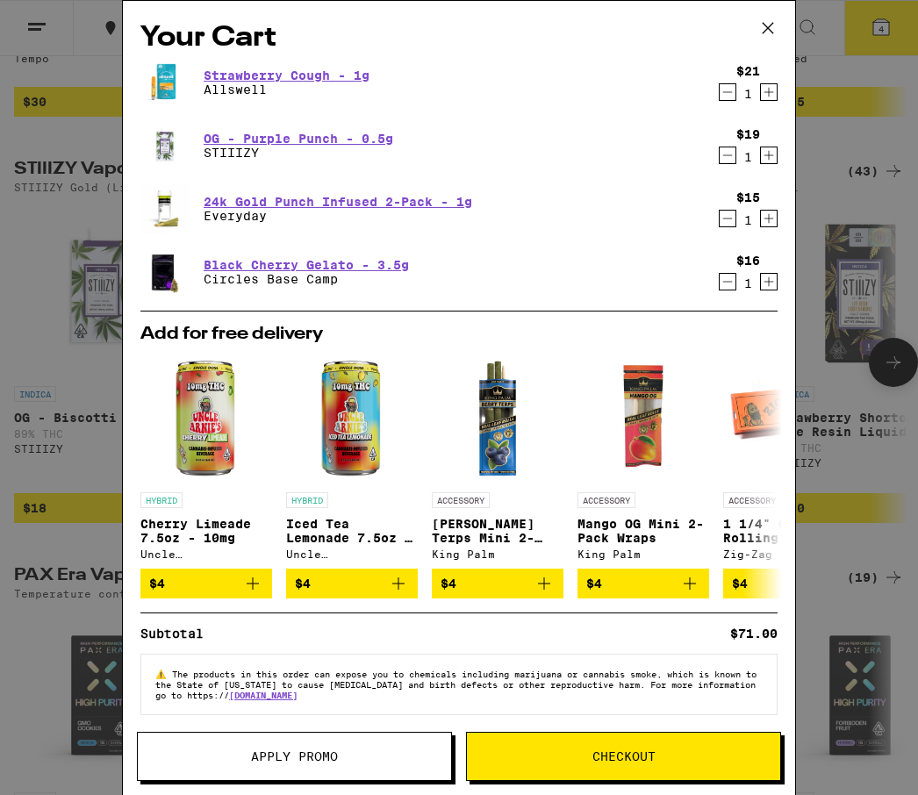
click at [771, 24] on icon at bounding box center [768, 28] width 26 height 26
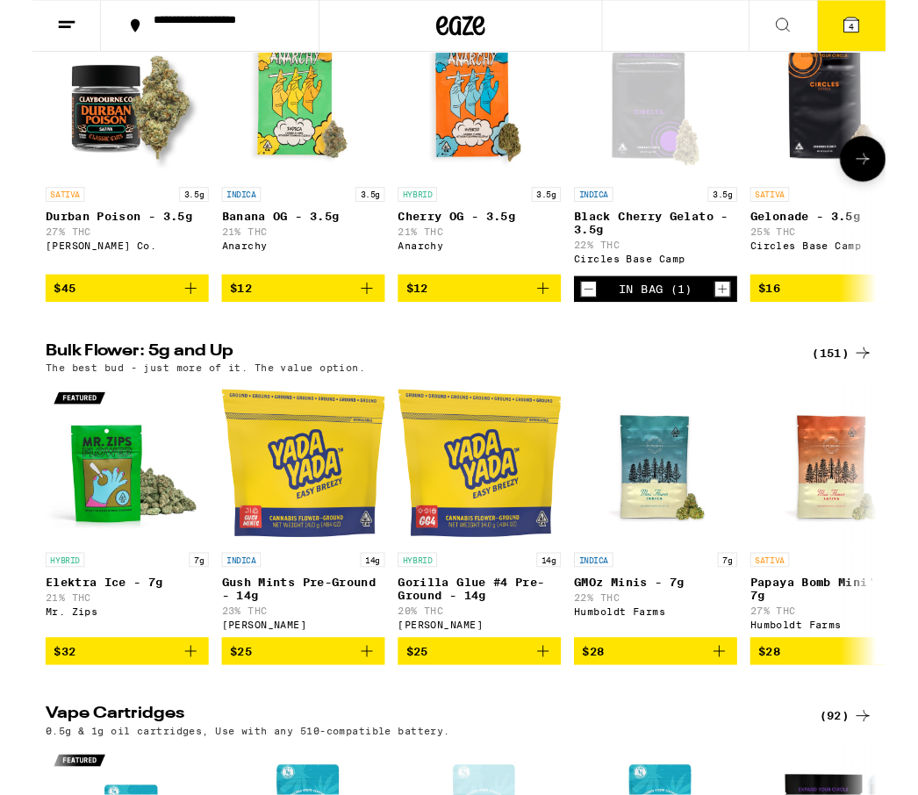
scroll to position [1207, 0]
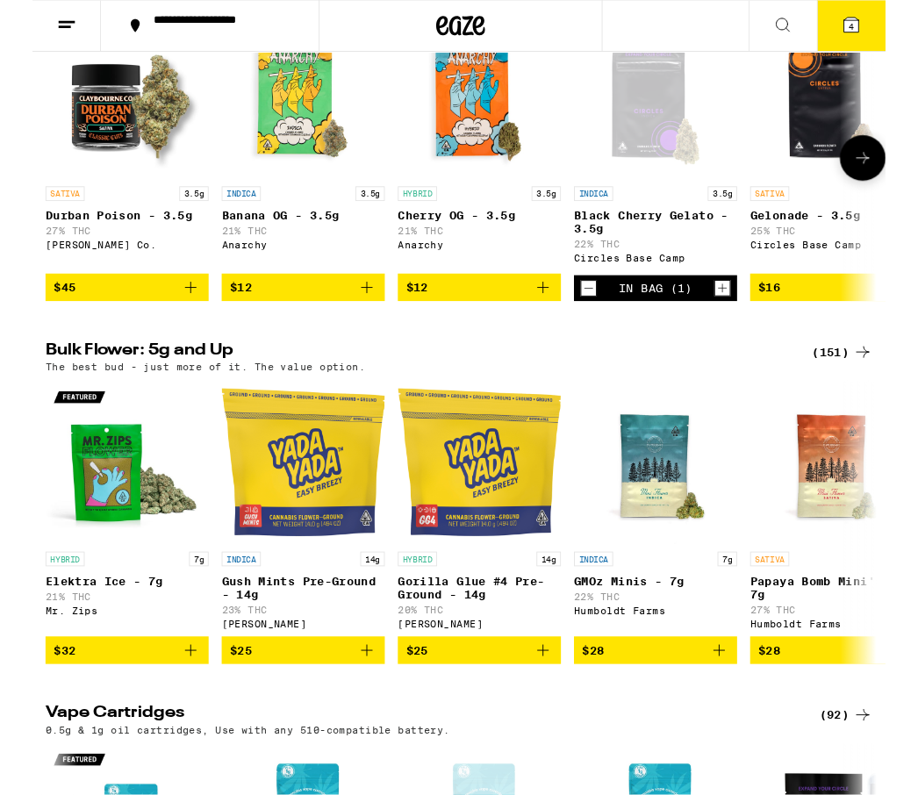
click at [169, 711] on icon "Add to bag" at bounding box center [170, 700] width 21 height 21
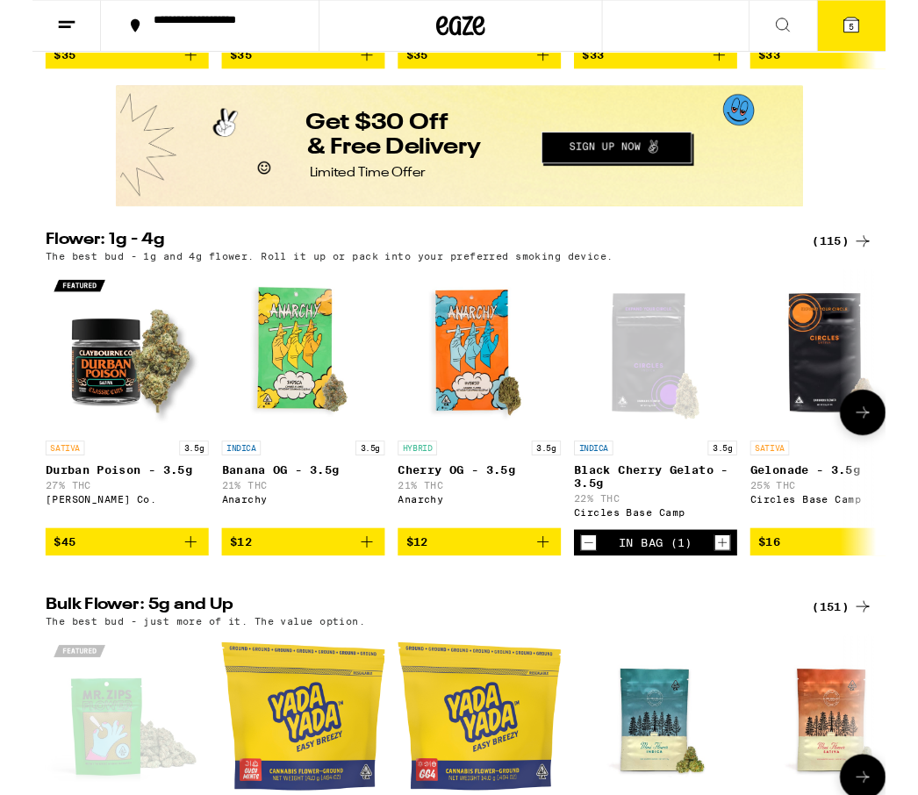
scroll to position [934, 0]
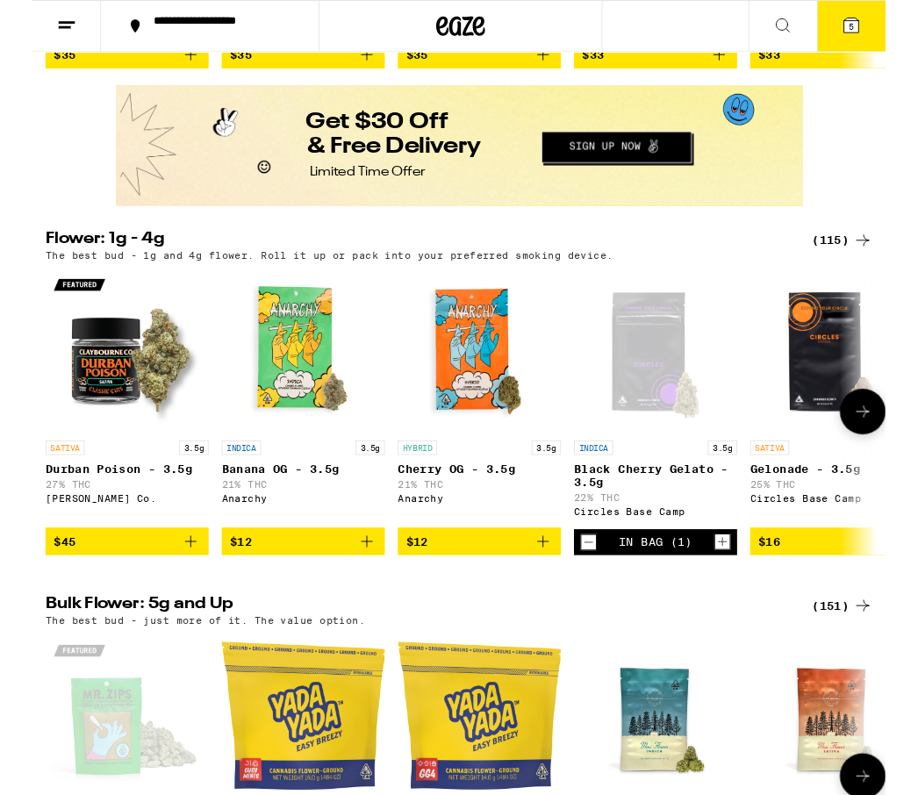
click at [547, 593] on icon "Add to bag" at bounding box center [549, 582] width 21 height 21
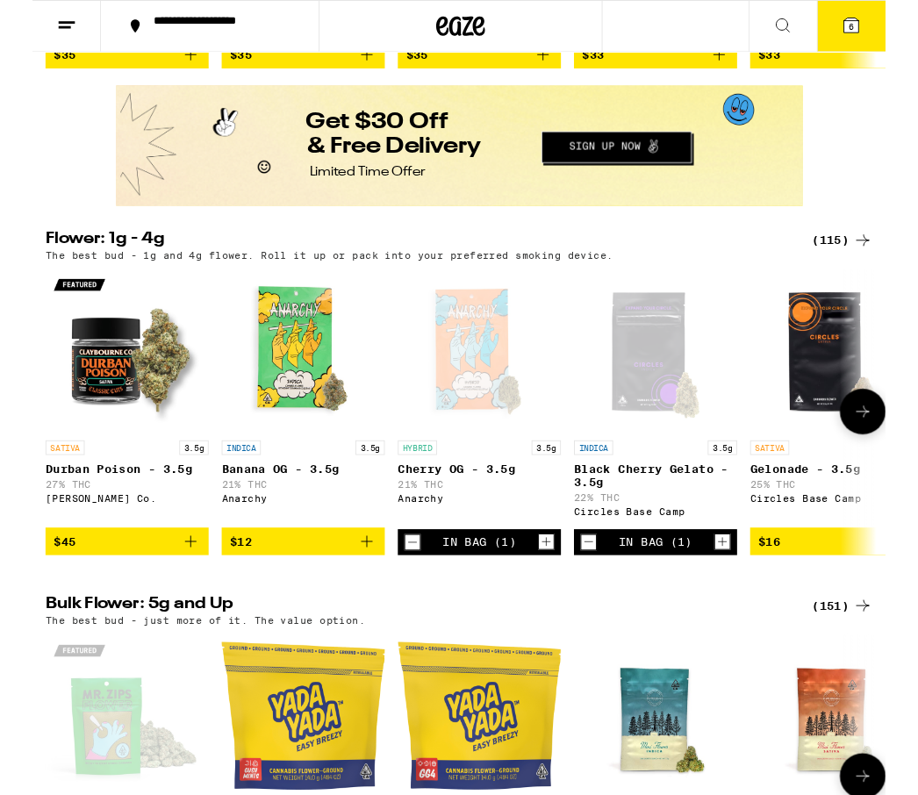
click at [892, 39] on button "6" at bounding box center [881, 28] width 74 height 54
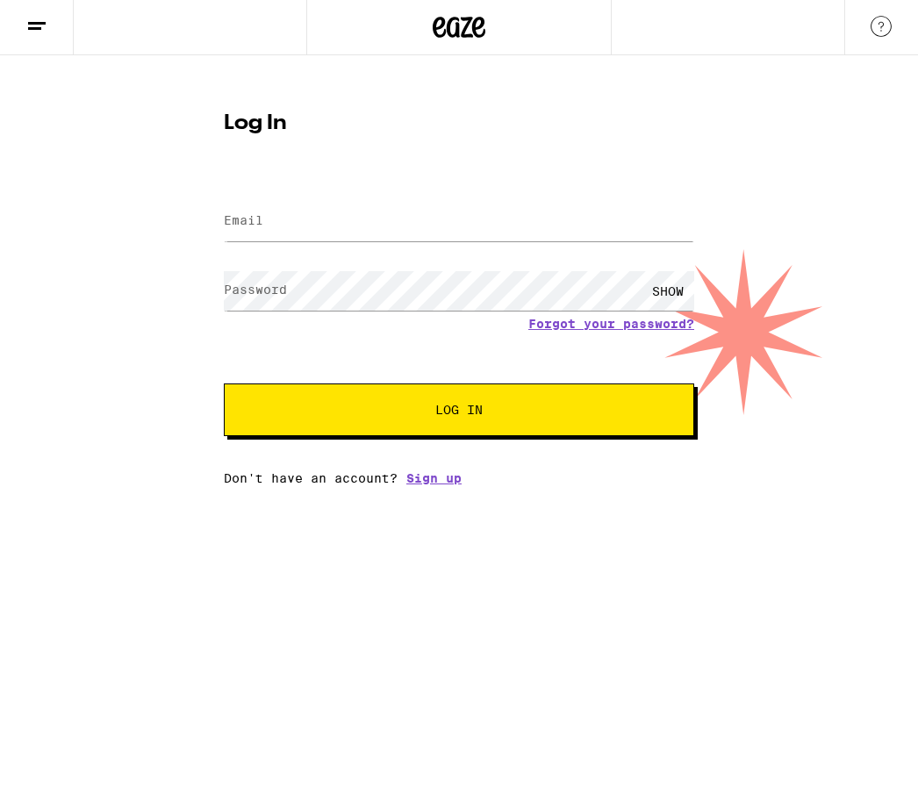
click at [639, 326] on link "Forgot your password?" at bounding box center [611, 325] width 166 height 14
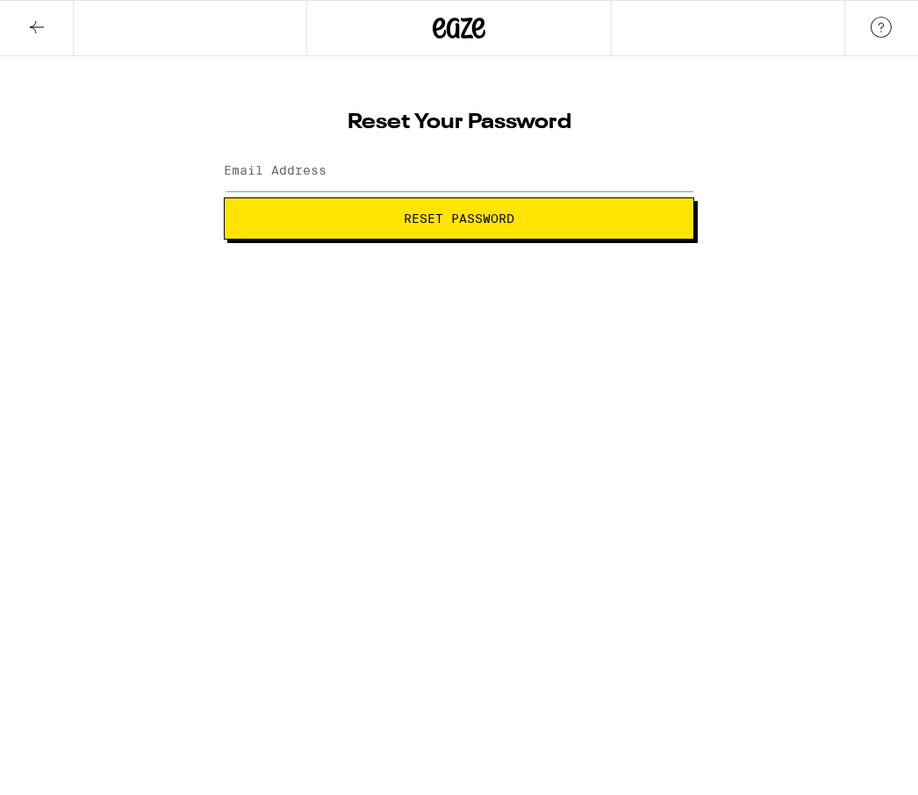
click at [605, 227] on button "Reset Password" at bounding box center [459, 218] width 470 height 42
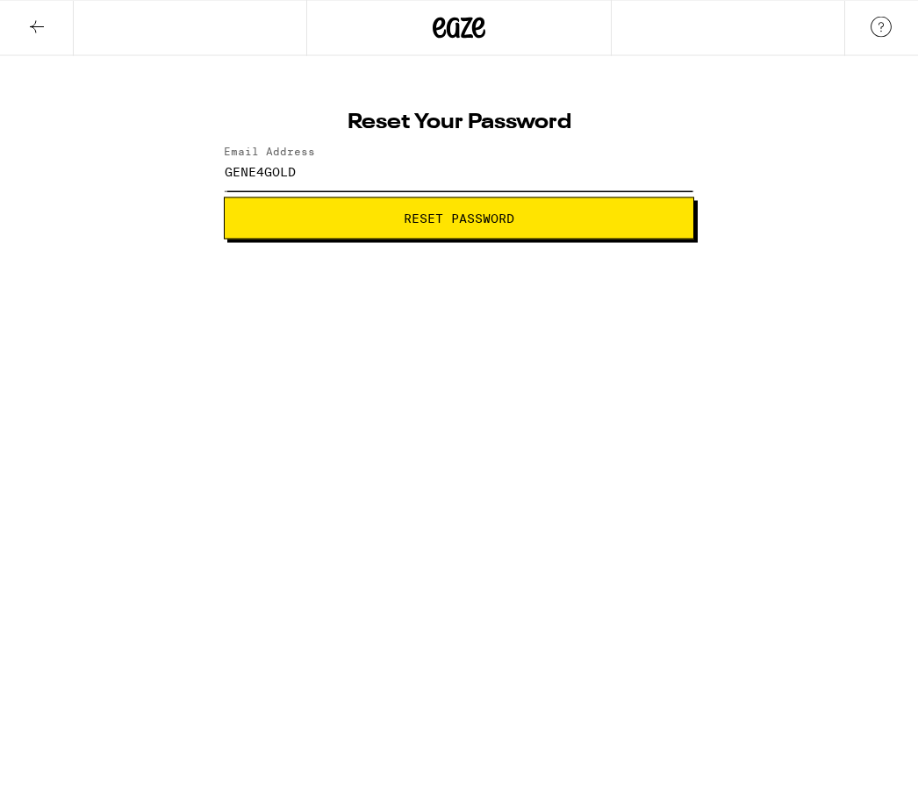
type input "GENE4GOLD"
click at [318, 240] on html "Reset Your Password Email Address GENE4GOLD Reset Password Weed Delivery | Buy …" at bounding box center [459, 120] width 918 height 240
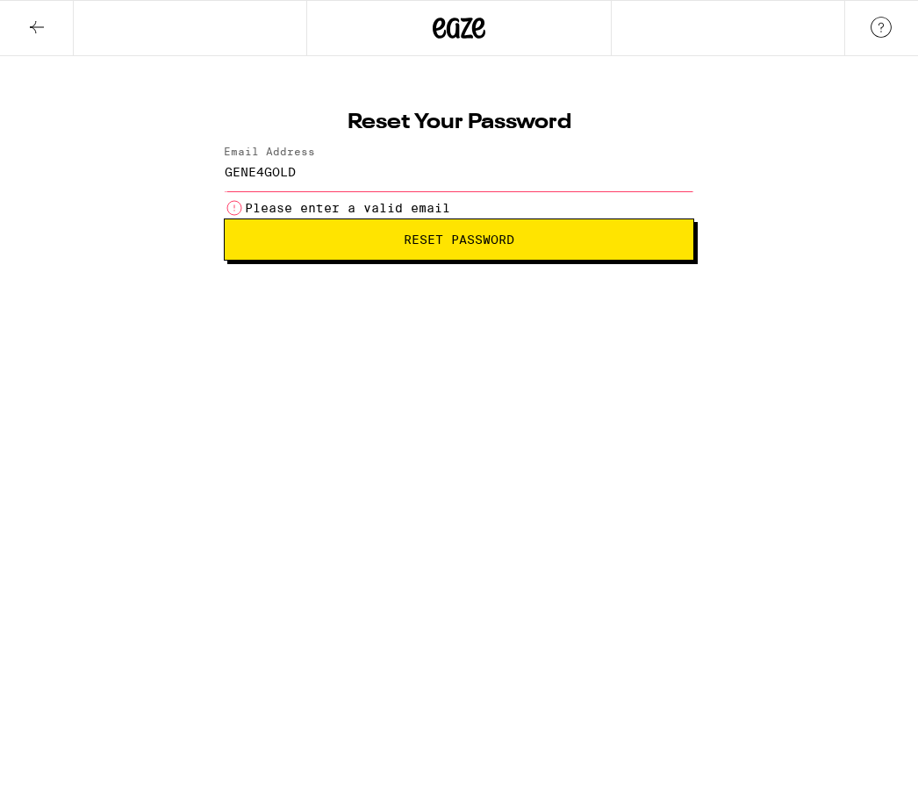
click at [463, 201] on li "Please enter a valid email" at bounding box center [459, 207] width 470 height 21
click at [476, 246] on span "Reset Password" at bounding box center [459, 239] width 111 height 12
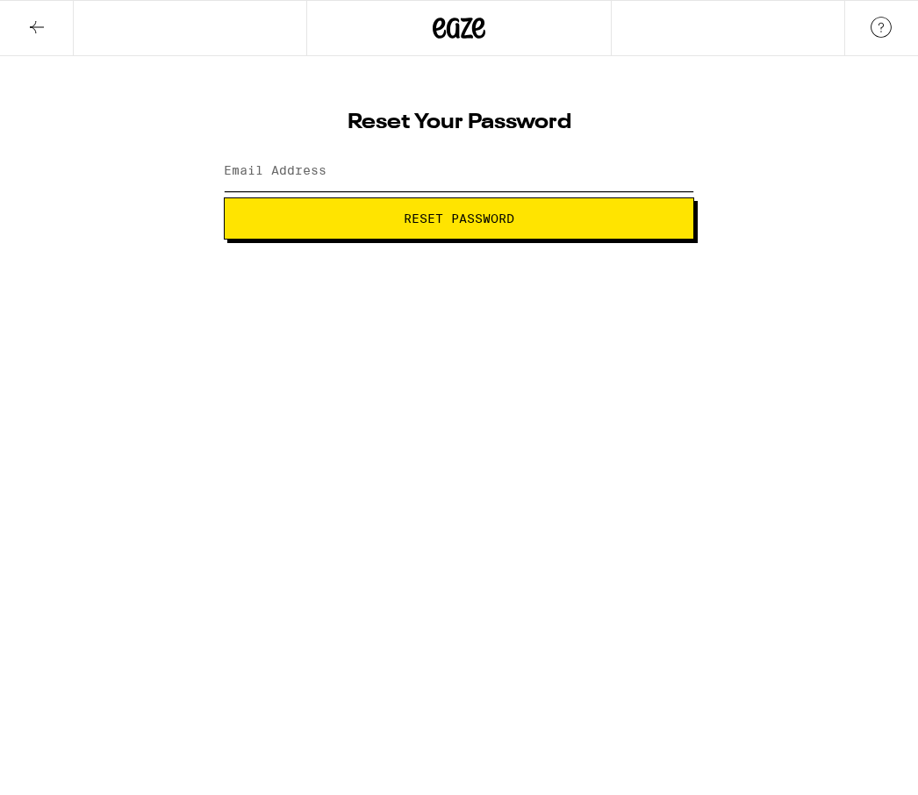
type input "[EMAIL_ADDRESS][DOMAIN_NAME]"
click at [544, 125] on h1 "Reset Your Password" at bounding box center [459, 122] width 470 height 21
click at [488, 225] on span "Reset Password" at bounding box center [459, 218] width 111 height 12
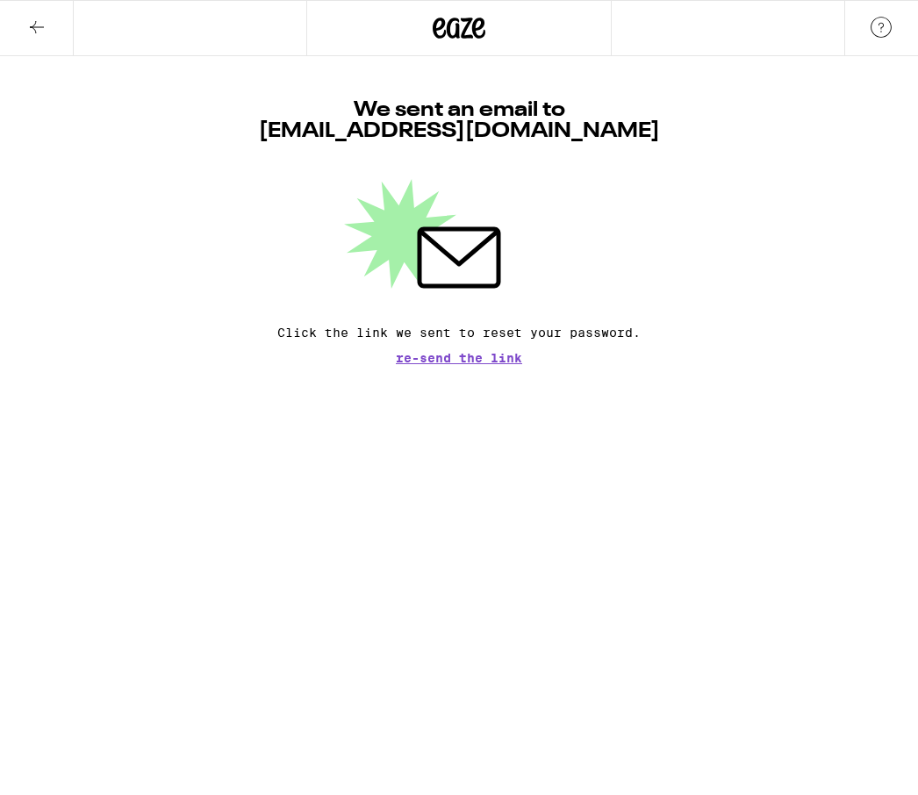
click at [38, 25] on icon at bounding box center [36, 27] width 21 height 21
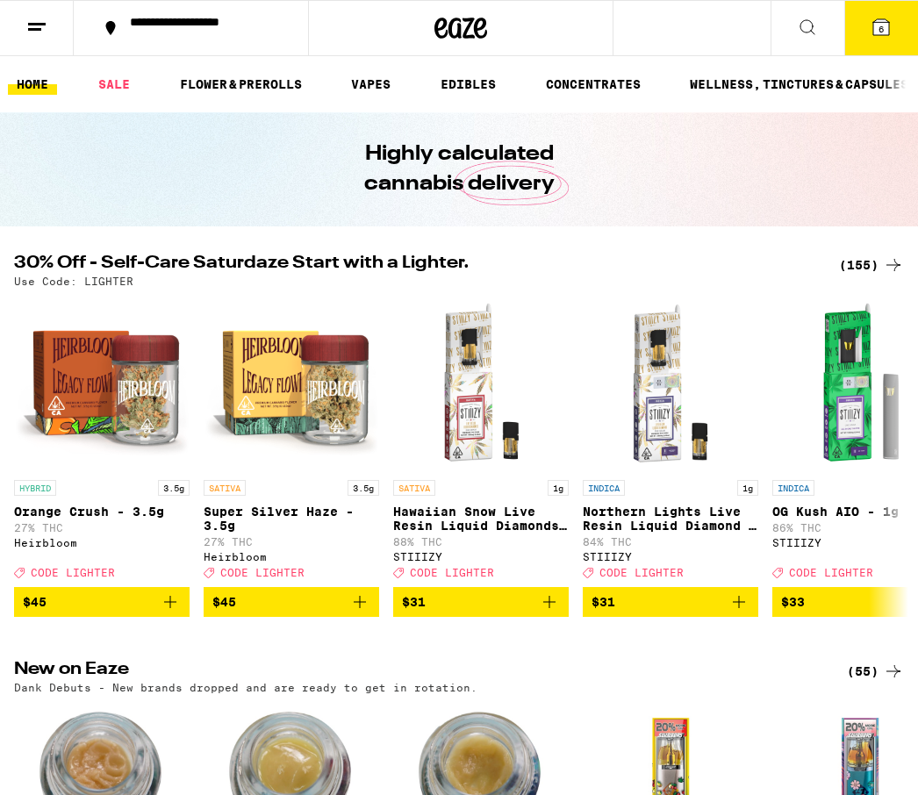
click at [884, 29] on span "6" at bounding box center [880, 29] width 5 height 11
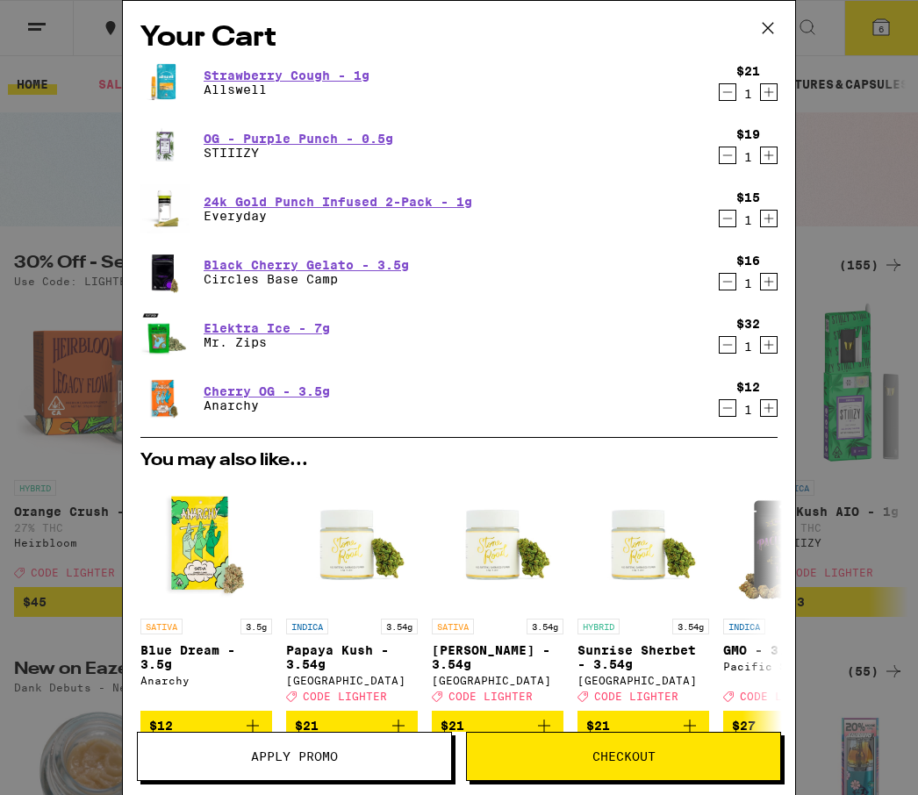
click at [634, 756] on span "Checkout" at bounding box center [623, 756] width 63 height 12
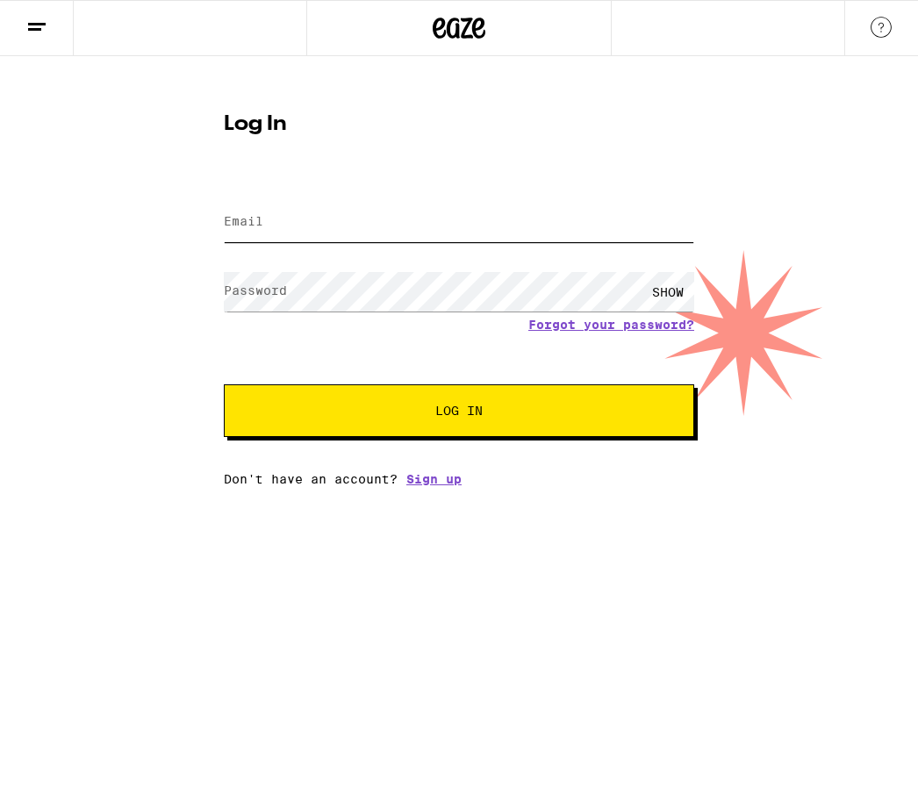
click at [286, 211] on input "Email" at bounding box center [459, 222] width 470 height 39
type input "[EMAIL_ADDRESS][DOMAIN_NAME]"
click at [459, 413] on button "Log In" at bounding box center [459, 410] width 470 height 53
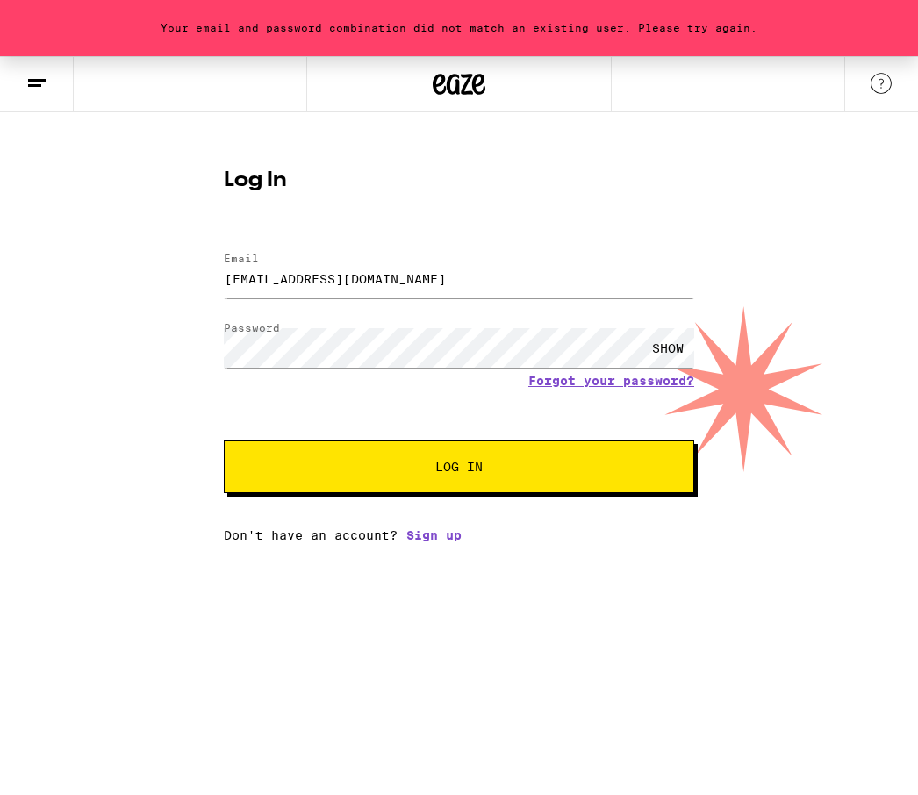
click at [663, 345] on div "SHOW" at bounding box center [667, 347] width 53 height 39
click at [468, 462] on span "Log In" at bounding box center [458, 467] width 47 height 12
click at [455, 461] on span "Log In" at bounding box center [458, 467] width 47 height 12
click at [456, 473] on span "Log In" at bounding box center [458, 467] width 47 height 12
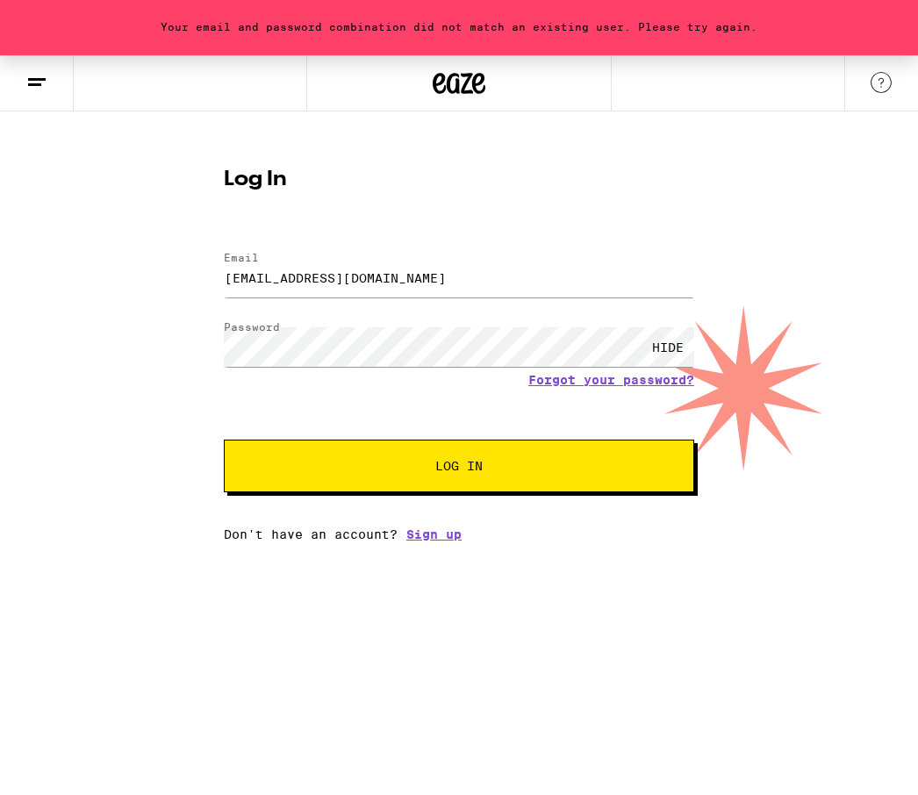
click at [635, 386] on link "Forgot your password?" at bounding box center [611, 381] width 166 height 14
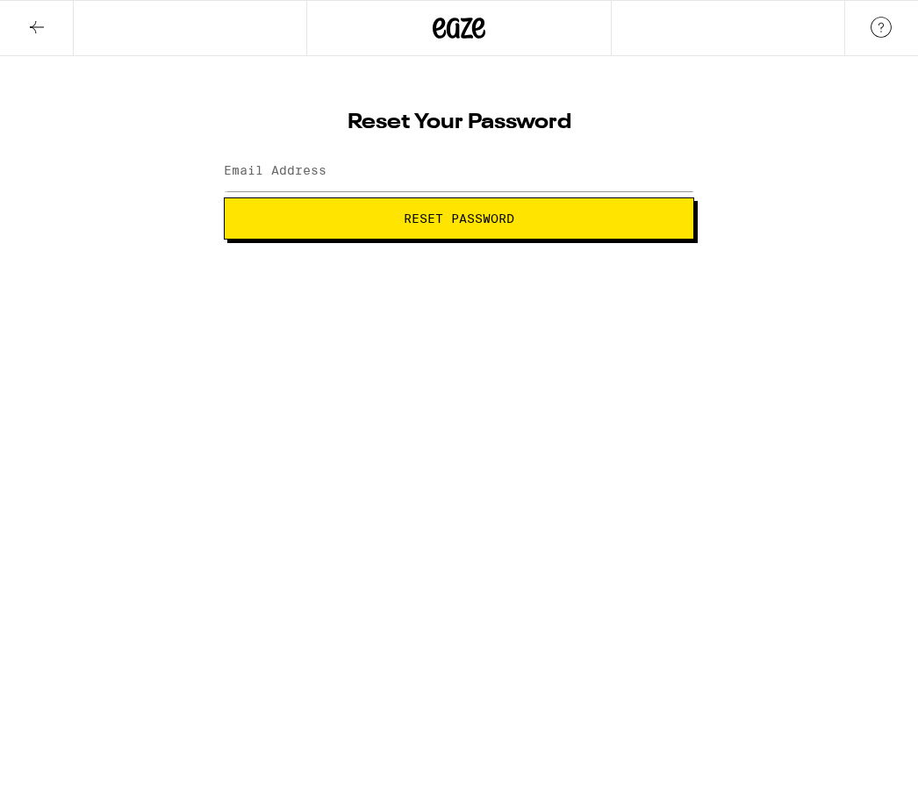
click at [264, 168] on label "Email Address" at bounding box center [275, 170] width 103 height 14
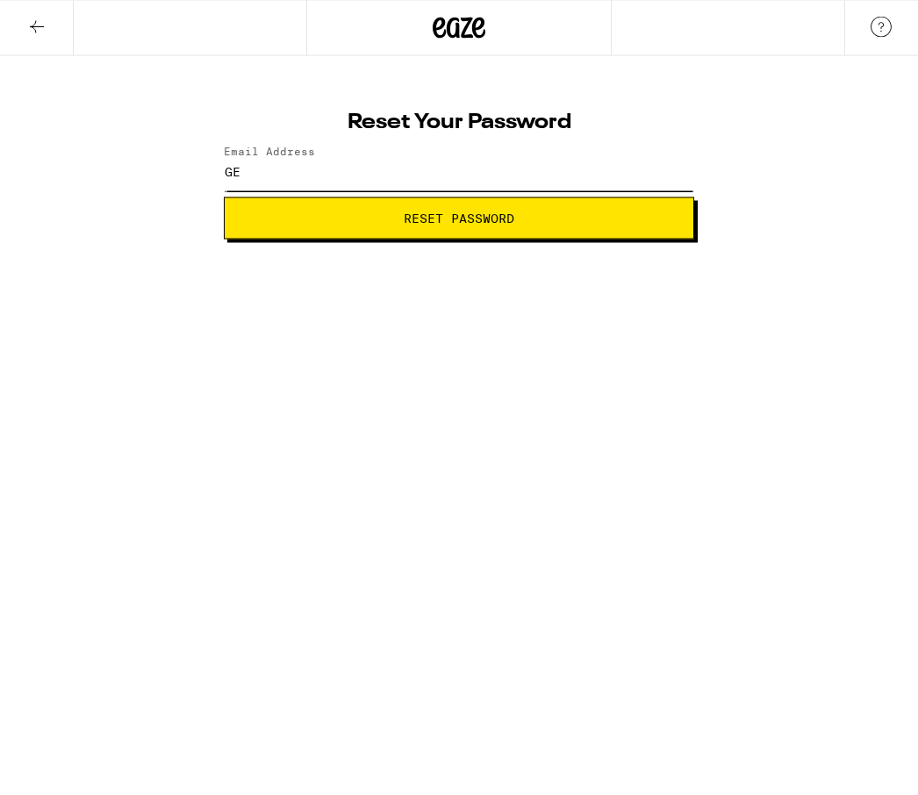
type input "G"
type input "[EMAIL_ADDRESS][DOMAIN_NAME]"
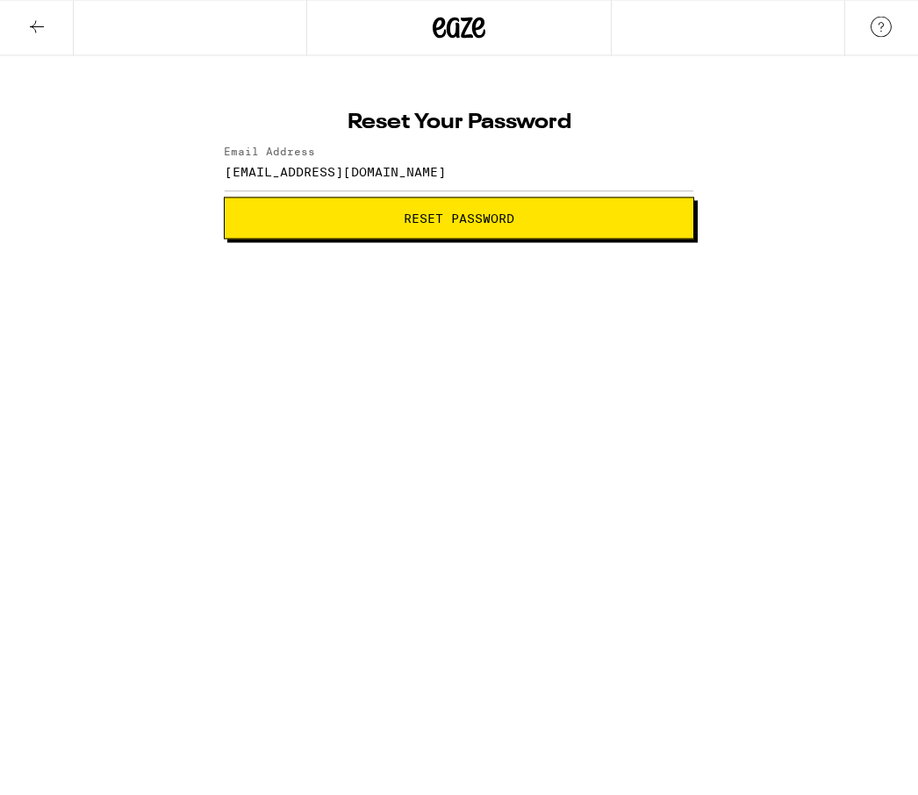
click at [465, 222] on span "Reset Password" at bounding box center [459, 218] width 111 height 12
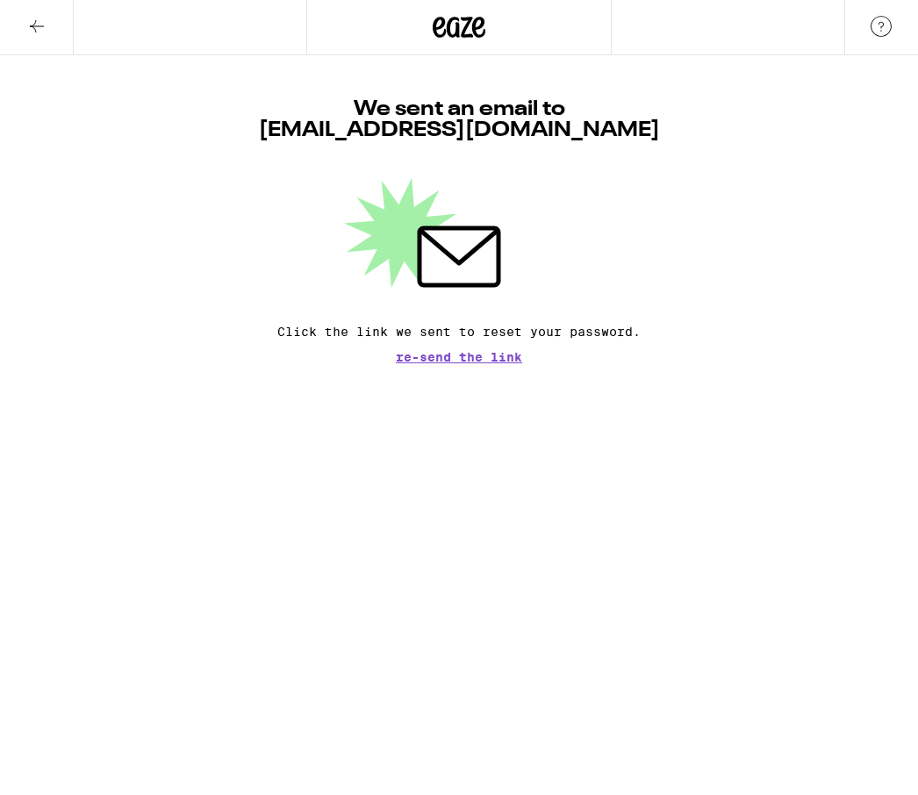
click at [34, 35] on icon at bounding box center [36, 27] width 21 height 21
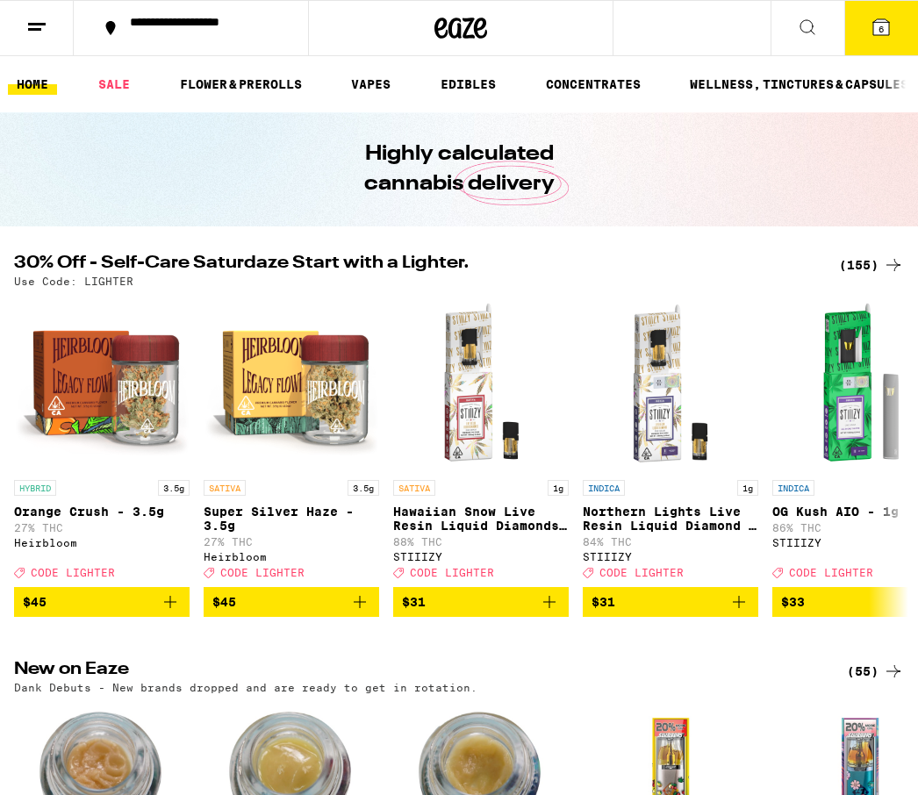
click at [883, 24] on span "6" at bounding box center [880, 29] width 5 height 11
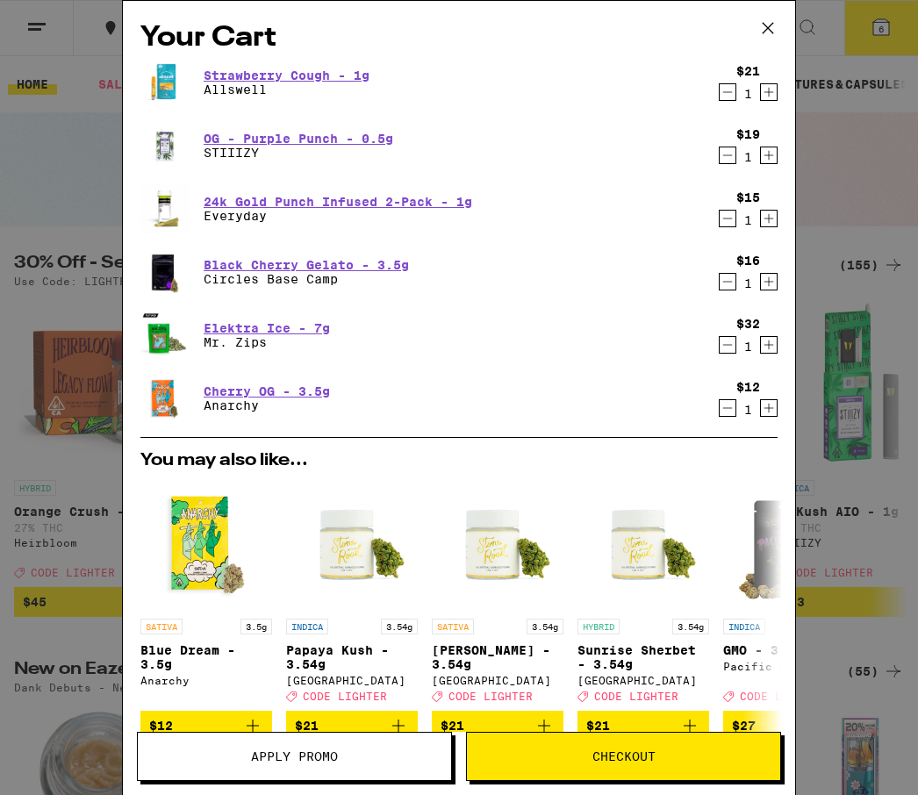
click at [624, 751] on span "Checkout" at bounding box center [623, 756] width 63 height 12
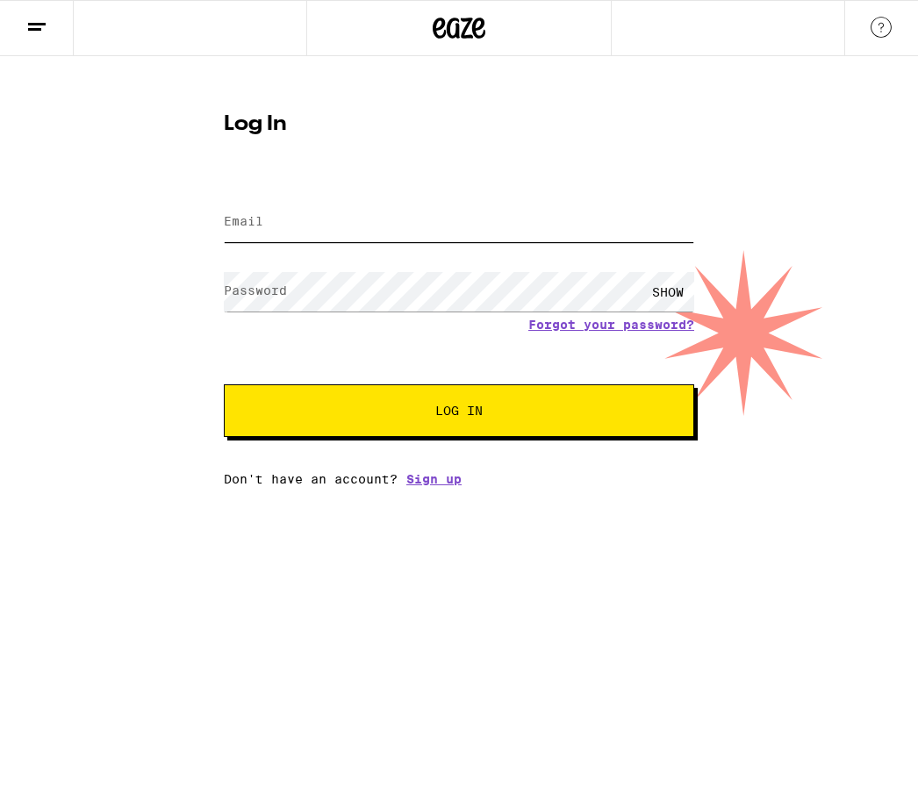
click at [282, 221] on input "Email" at bounding box center [459, 222] width 470 height 39
type input "[EMAIL_ADDRESS][DOMAIN_NAME]"
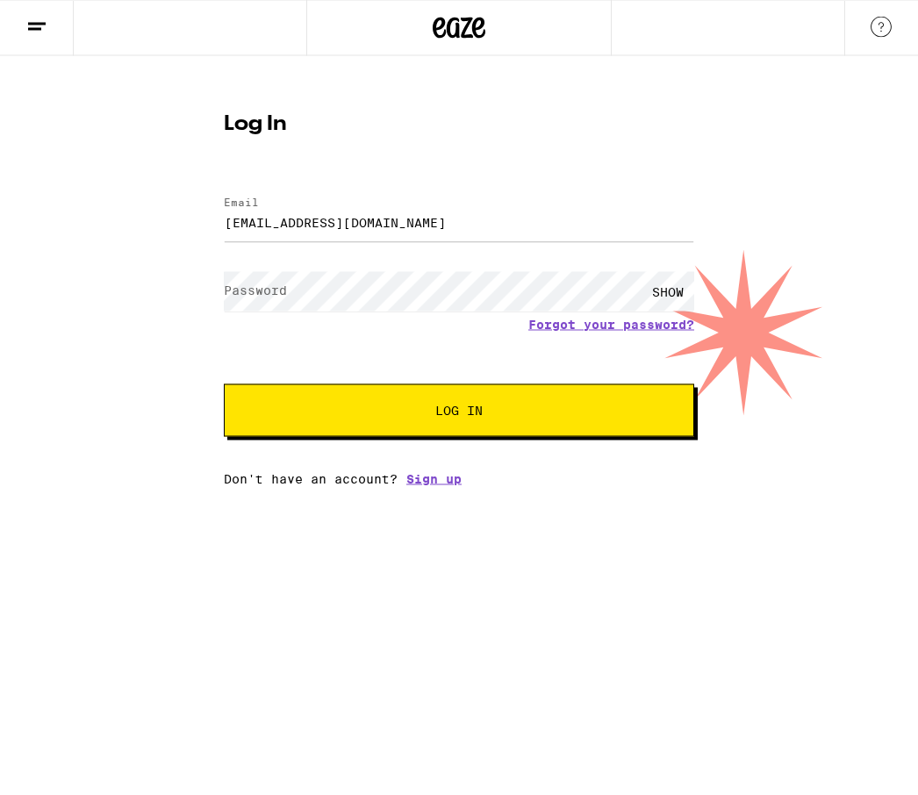
click at [262, 290] on label "Password" at bounding box center [255, 290] width 63 height 14
click at [675, 286] on div "SHOW" at bounding box center [667, 291] width 53 height 39
click at [450, 417] on span "Log In" at bounding box center [458, 411] width 47 height 12
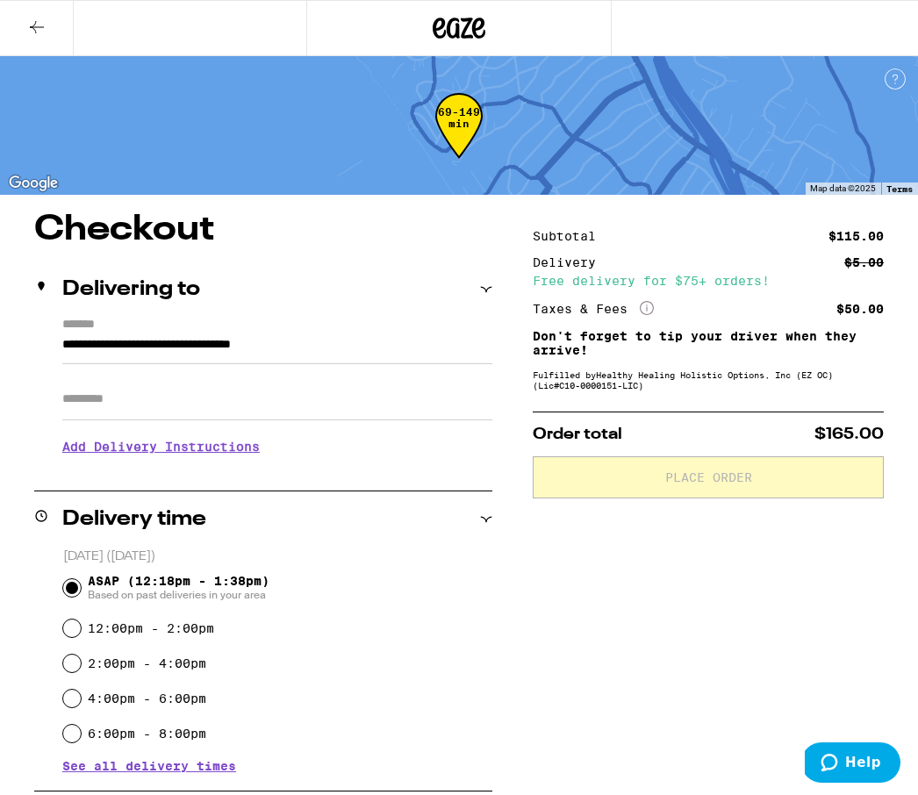
click at [103, 396] on input "Apt/Suite" at bounding box center [277, 399] width 430 height 42
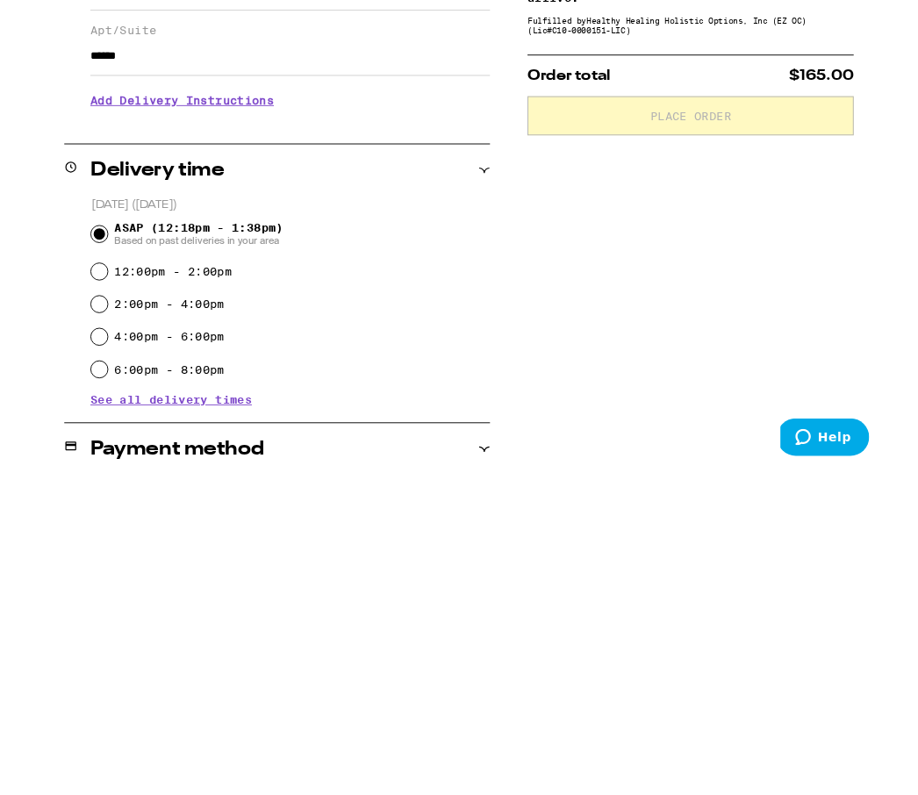
scroll to position [353, 0]
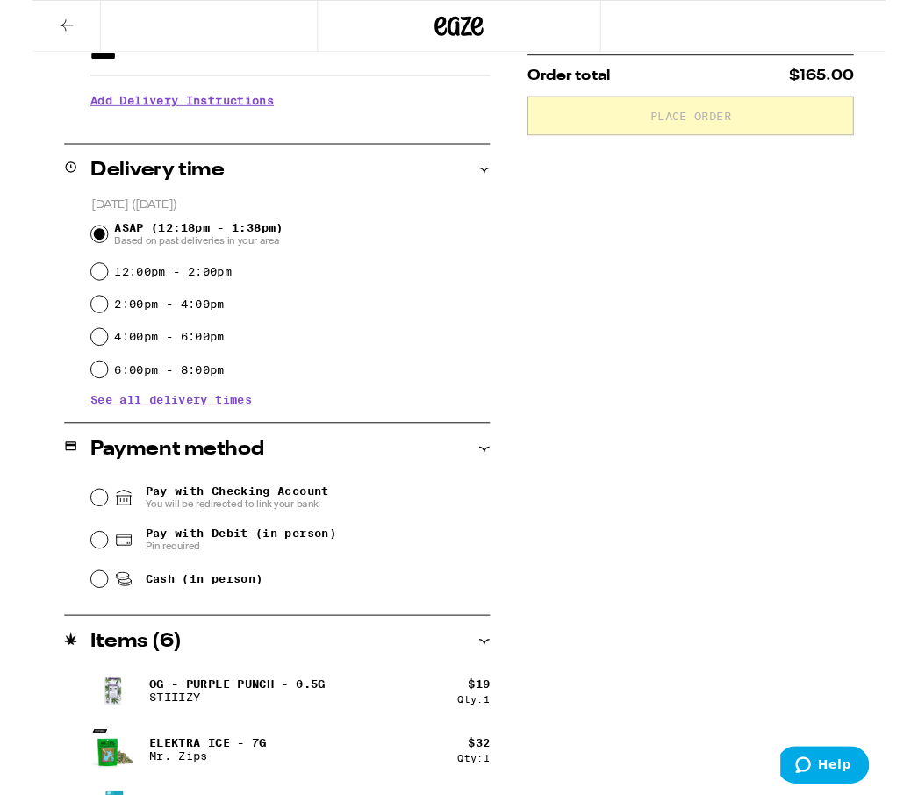
type input "******"
click at [74, 623] on input "Cash (in person)" at bounding box center [72, 623] width 18 height 18
radio input "true"
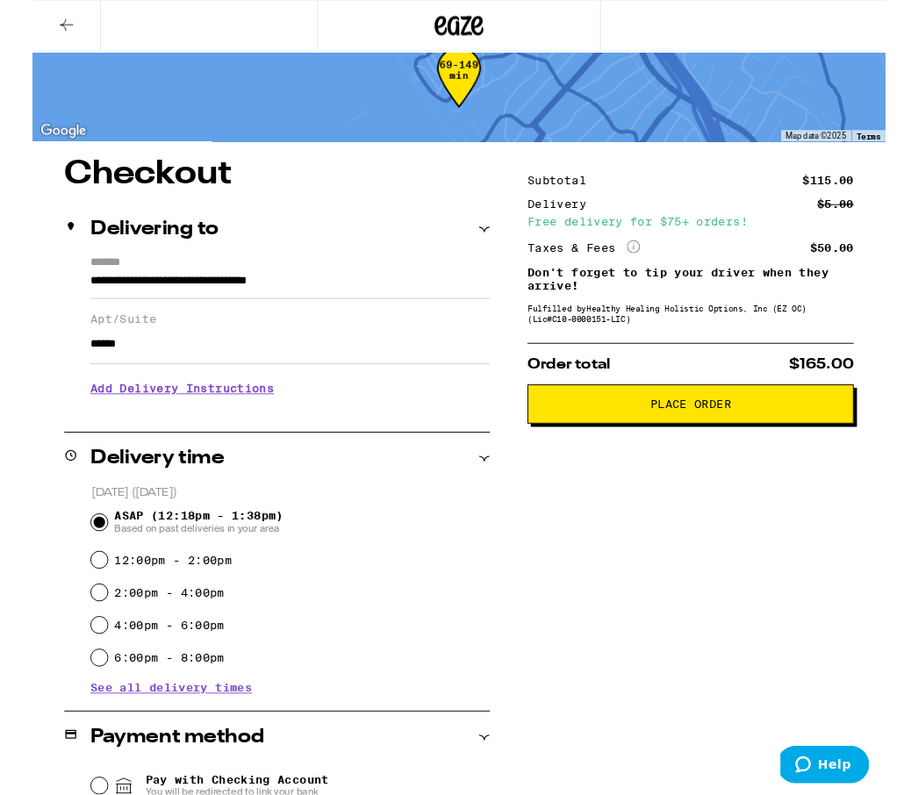
scroll to position [37, 0]
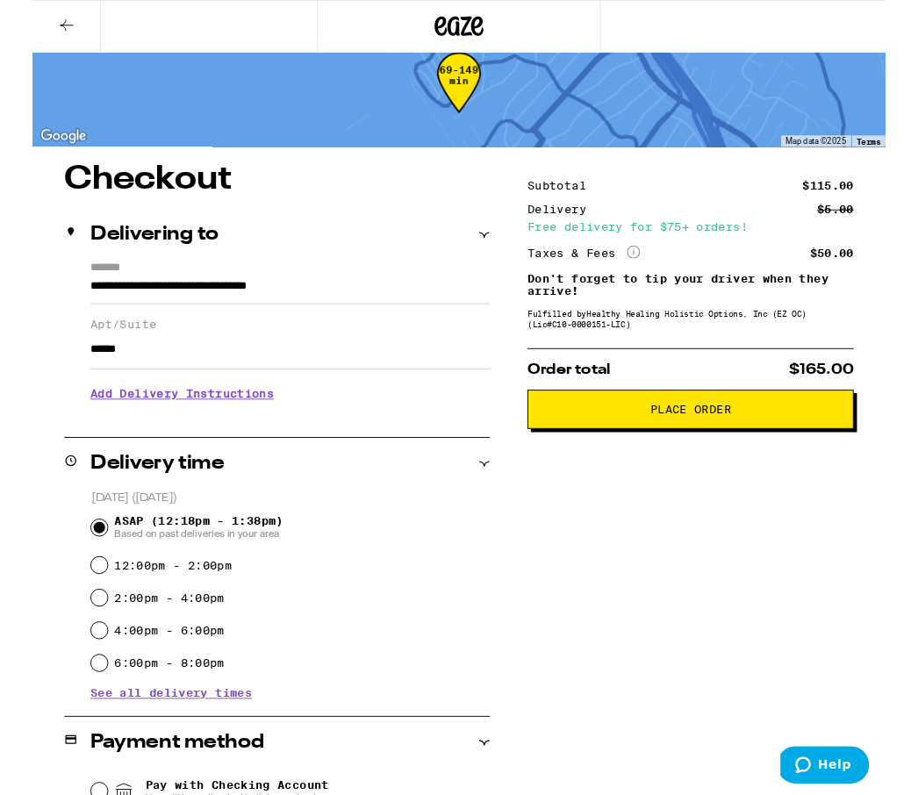
click at [706, 447] on span "Place Order" at bounding box center [708, 440] width 87 height 12
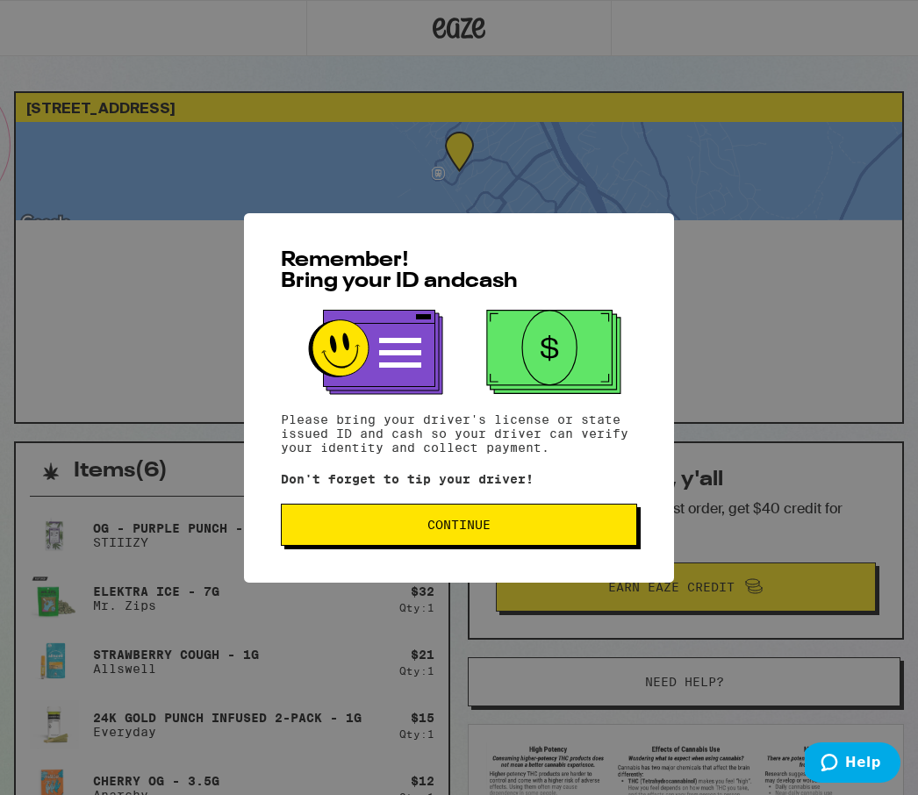
click at [457, 527] on span "Continue" at bounding box center [458, 525] width 63 height 12
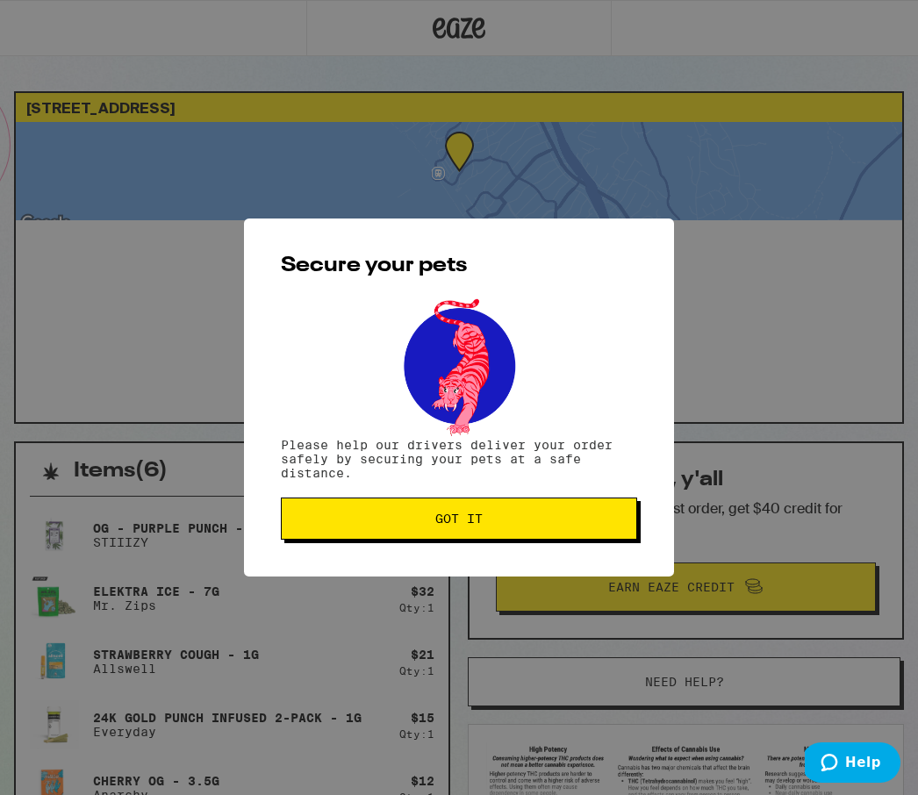
click at [460, 518] on span "Got it" at bounding box center [458, 518] width 47 height 12
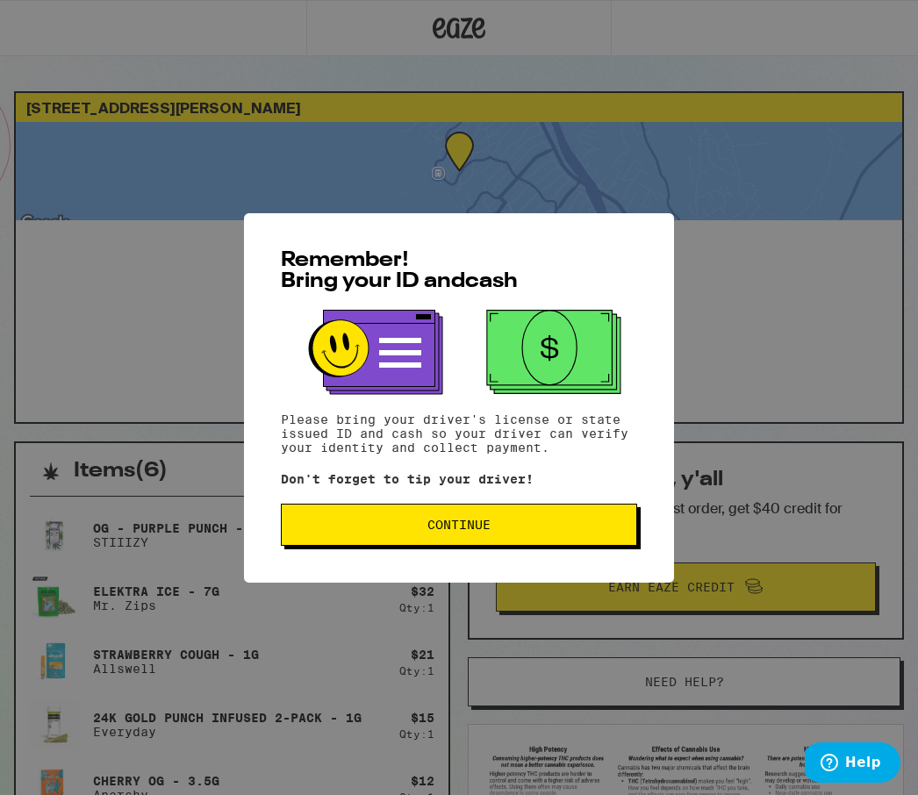
click at [450, 544] on button "Continue" at bounding box center [459, 525] width 356 height 42
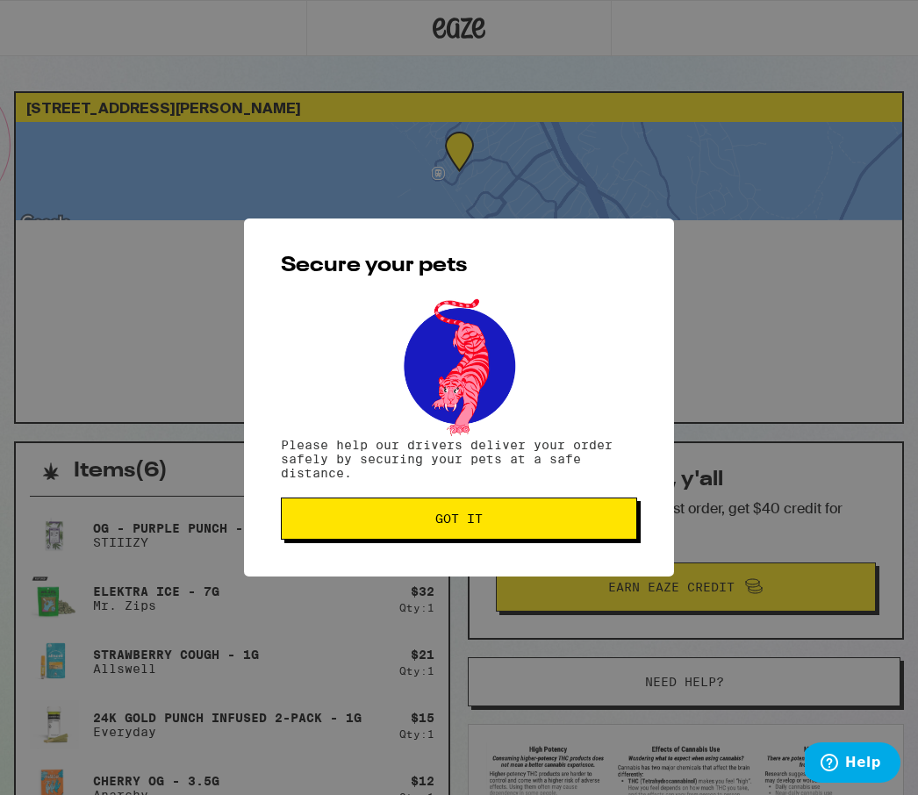
click at [454, 524] on span "Got it" at bounding box center [458, 518] width 47 height 12
